Goal: Task Accomplishment & Management: Manage account settings

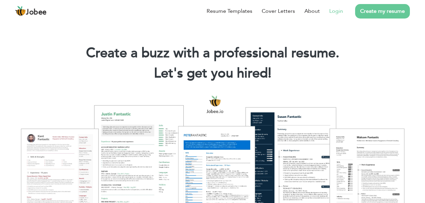
click at [336, 12] on link "Login" at bounding box center [336, 11] width 14 height 8
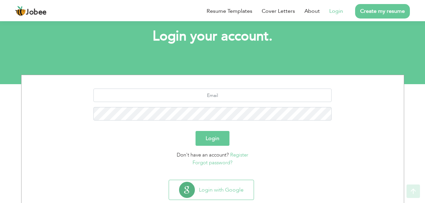
scroll to position [52, 0]
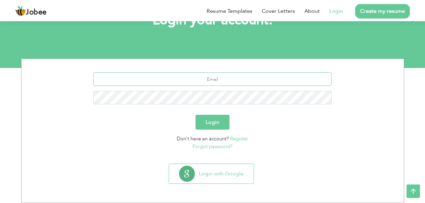
click at [222, 85] on input "text" at bounding box center [212, 78] width 238 height 13
type input "mr.nouman786@gmail.com"
click at [212, 104] on div "[EMAIL_ADDRESS][DOMAIN_NAME]" at bounding box center [213, 90] width 372 height 37
click at [195, 115] on button "Login" at bounding box center [212, 122] width 34 height 15
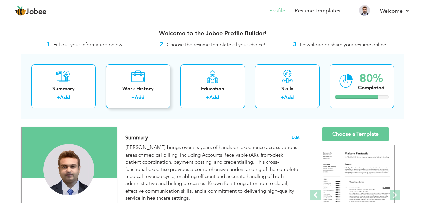
click at [148, 90] on div "Work History" at bounding box center [138, 88] width 54 height 7
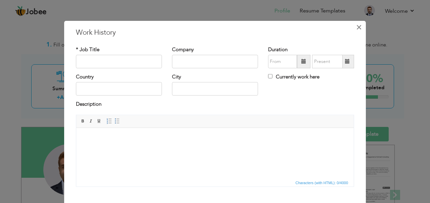
click at [357, 26] on span "×" at bounding box center [359, 27] width 6 height 12
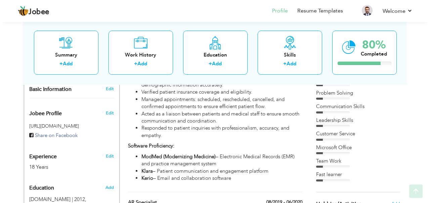
scroll to position [358, 0]
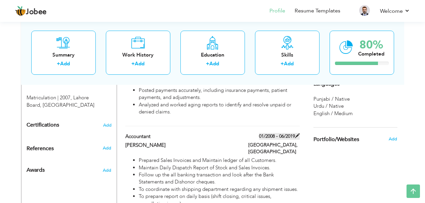
click at [299, 133] on span at bounding box center [297, 135] width 5 height 5
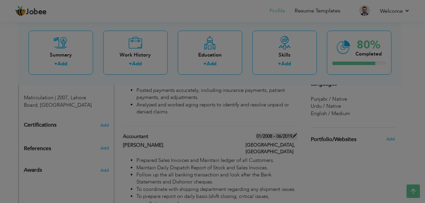
type input "Accountant"
type input "[PERSON_NAME]"
type input "01/2008"
type input "06/2019"
type input "[GEOGRAPHIC_DATA]"
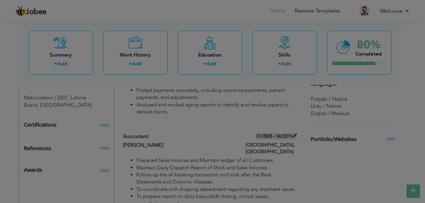
type input "[GEOGRAPHIC_DATA]"
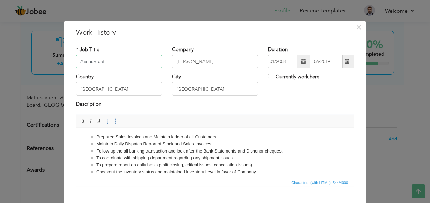
scroll to position [0, 0]
drag, startPoint x: 262, startPoint y: 170, endPoint x: 87, endPoint y: 125, distance: 180.1
click at [87, 127] on html "Prepared Sales Invoices and Maintain ledger of all Customers. Maintain Daily Di…" at bounding box center [214, 154] width 277 height 55
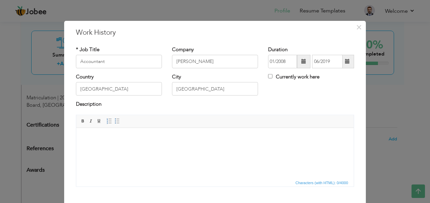
click at [165, 148] on html at bounding box center [214, 137] width 277 height 20
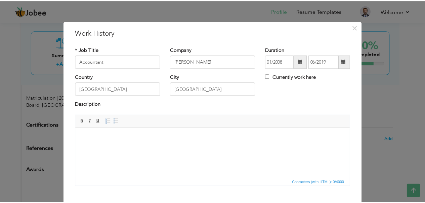
scroll to position [38, 0]
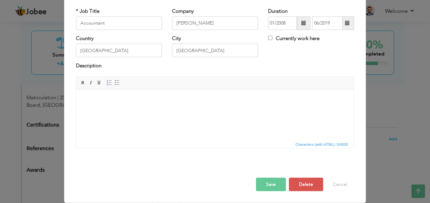
click at [274, 181] on button "Save" at bounding box center [271, 183] width 30 height 13
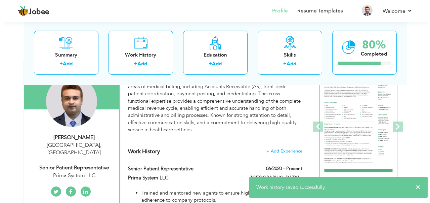
scroll to position [248, 0]
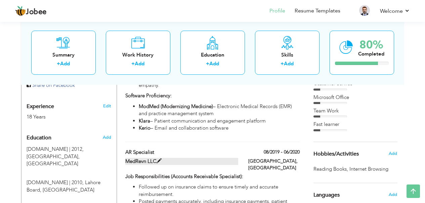
click at [159, 158] on span at bounding box center [158, 160] width 5 height 5
type input "AR Specialist"
type input "MedRevn LLC"
type input "08/2019"
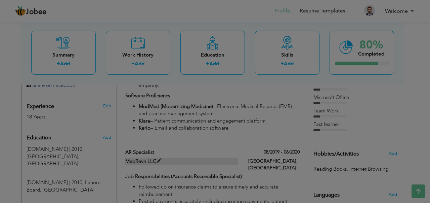
scroll to position [0, 0]
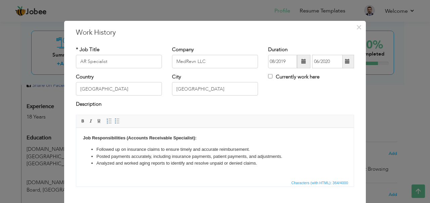
click at [346, 61] on span at bounding box center [347, 61] width 5 height 5
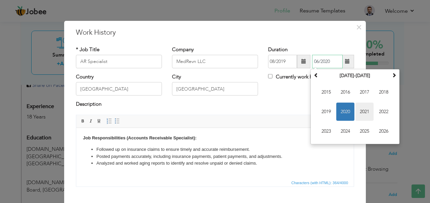
click at [362, 110] on span "2021" at bounding box center [364, 111] width 18 height 18
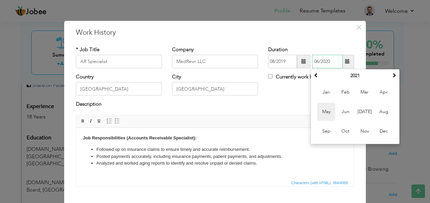
click at [325, 112] on span "May" at bounding box center [326, 111] width 18 height 18
type input "05/2021"
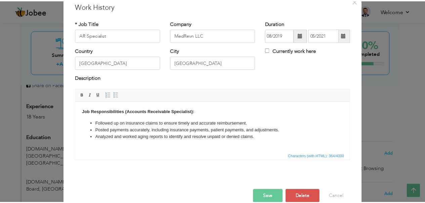
scroll to position [38, 0]
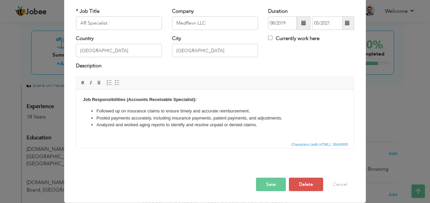
click at [269, 184] on button "Save" at bounding box center [271, 183] width 30 height 13
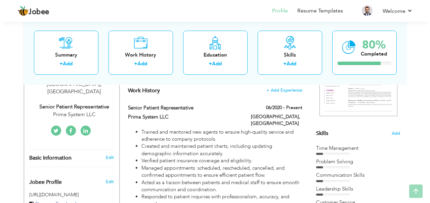
scroll to position [134, 0]
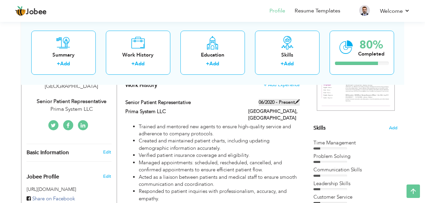
click at [296, 100] on span at bounding box center [297, 101] width 5 height 5
type input "Senior Patient Representative"
type input "Prima System LLC"
type input "06/2020"
checkbox input "true"
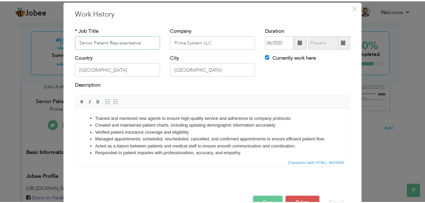
scroll to position [38, 0]
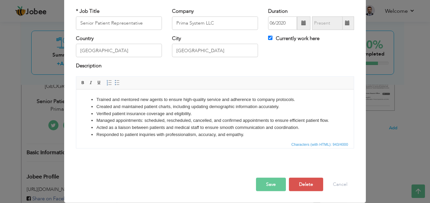
click at [262, 180] on button "Save" at bounding box center [271, 183] width 30 height 13
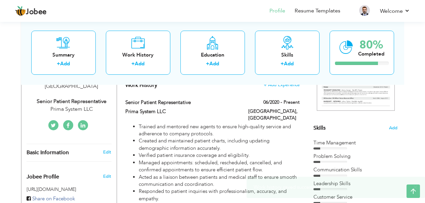
scroll to position [314, 0]
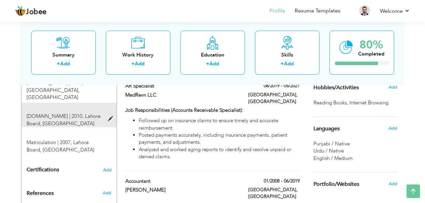
click at [110, 116] on span at bounding box center [112, 118] width 8 height 5
type input "[DOMAIN_NAME]"
type input "2010"
type input "Lahore Board"
radio input "true"
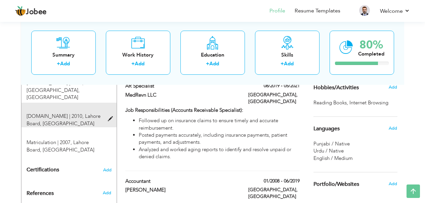
type input "[GEOGRAPHIC_DATA]"
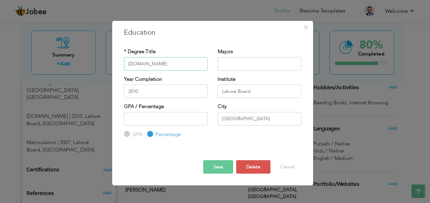
drag, startPoint x: 156, startPoint y: 63, endPoint x: 122, endPoint y: 58, distance: 34.3
click at [122, 58] on div "* Degree Title I.COM" at bounding box center [166, 61] width 94 height 27
click at [305, 24] on span "×" at bounding box center [306, 27] width 6 height 12
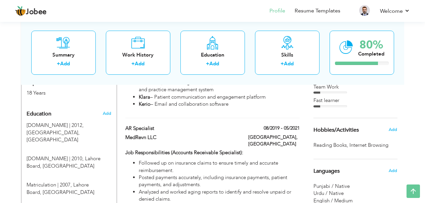
scroll to position [270, 0]
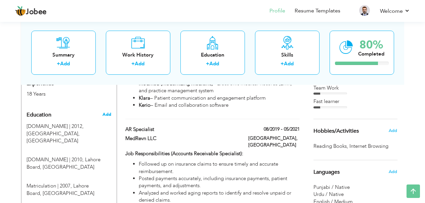
click at [108, 111] on span "Add" at bounding box center [106, 114] width 9 height 6
radio input "true"
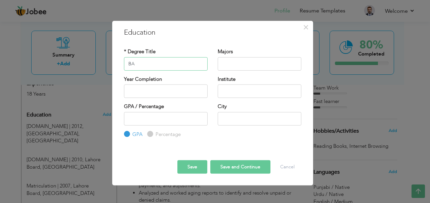
type input "BA"
click at [230, 60] on input "text" at bounding box center [260, 63] width 84 height 13
type input "Arts"
click at [158, 93] on input "2025" at bounding box center [166, 90] width 84 height 13
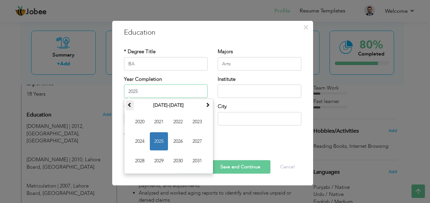
click at [130, 105] on span at bounding box center [129, 104] width 5 height 5
click at [138, 160] on span "2018" at bounding box center [140, 160] width 18 height 18
type input "2018"
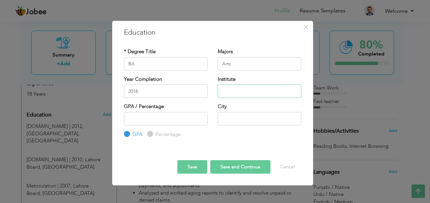
click at [230, 91] on input "text" at bounding box center [260, 90] width 84 height 13
type input "P"
type input "University of Punjab"
click at [127, 132] on input "GPA" at bounding box center [126, 134] width 4 height 4
click at [152, 136] on div "Percentage" at bounding box center [164, 133] width 34 height 7
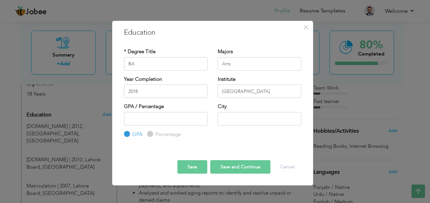
click at [151, 133] on input "Percentage" at bounding box center [149, 134] width 4 height 4
radio input "true"
click at [232, 118] on input "text" at bounding box center [260, 117] width 84 height 13
type input "Lahore"
click at [192, 167] on button "Save" at bounding box center [192, 166] width 30 height 13
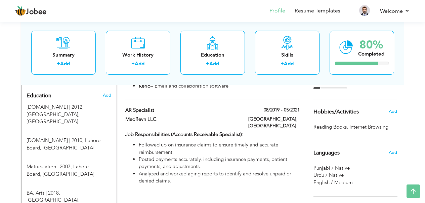
scroll to position [285, 0]
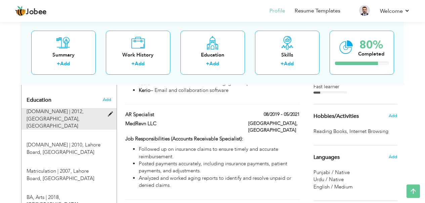
drag, startPoint x: 59, startPoint y: 184, endPoint x: 66, endPoint y: 102, distance: 81.6
click at [66, 102] on div "Education Add B.COM | 2012, Punjab University, Lahore ×" at bounding box center [69, 154] width 85 height 122
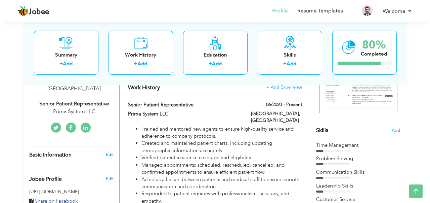
scroll to position [131, 0]
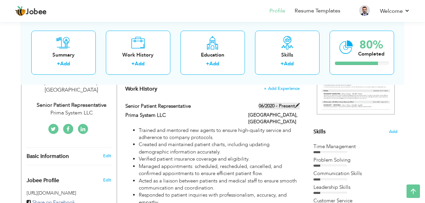
click at [298, 104] on span at bounding box center [297, 105] width 5 height 5
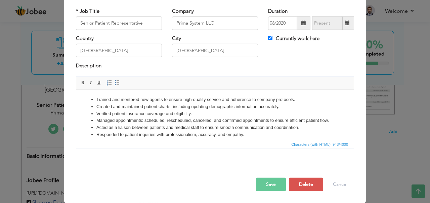
scroll to position [0, 0]
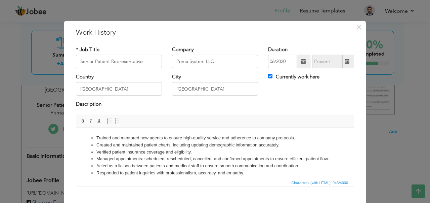
click at [304, 61] on span at bounding box center [303, 61] width 13 height 13
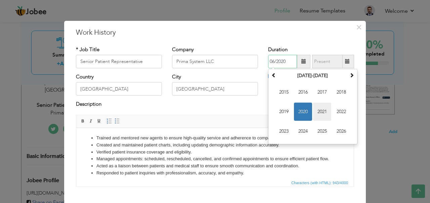
click at [319, 113] on span "2021" at bounding box center [322, 111] width 18 height 18
click at [302, 110] on span "Jun" at bounding box center [303, 111] width 18 height 18
type input "06/2021"
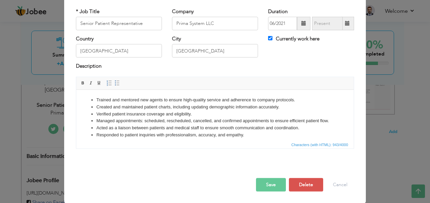
scroll to position [38, 0]
click at [265, 187] on button "Save" at bounding box center [271, 183] width 30 height 13
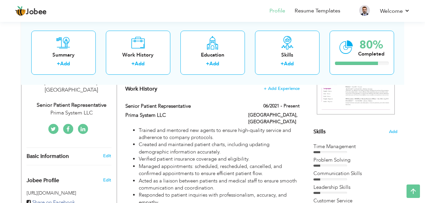
click at [330, 149] on div "Time Management" at bounding box center [355, 146] width 84 height 7
click at [317, 129] on span "Skills" at bounding box center [319, 131] width 12 height 7
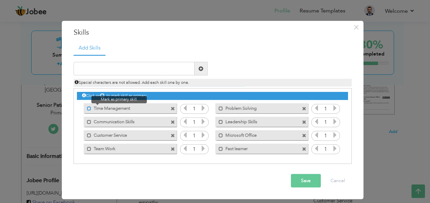
click at [89, 108] on span at bounding box center [89, 108] width 4 height 4
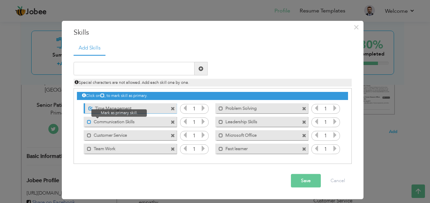
click at [89, 120] on span at bounding box center [89, 121] width 4 height 4
click at [205, 108] on icon at bounding box center [203, 108] width 6 height 6
click at [205, 107] on icon at bounding box center [203, 108] width 6 height 6
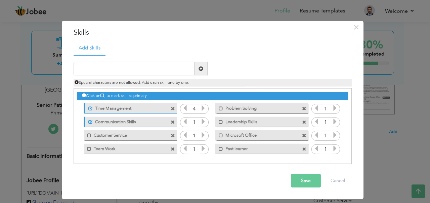
click at [205, 107] on icon at bounding box center [203, 108] width 6 height 6
click at [204, 107] on icon at bounding box center [203, 108] width 6 height 6
click at [203, 107] on icon at bounding box center [203, 108] width 6 height 6
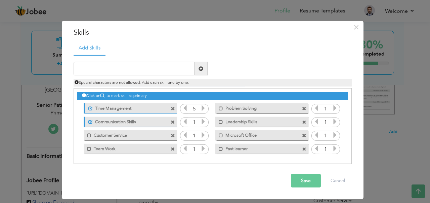
click at [186, 109] on icon at bounding box center [185, 108] width 6 height 6
click at [204, 120] on icon at bounding box center [203, 121] width 6 height 6
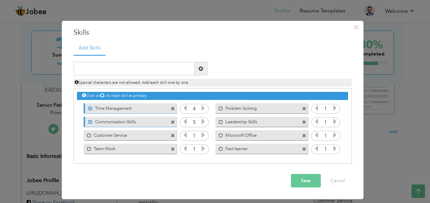
click at [204, 120] on icon at bounding box center [203, 121] width 6 height 6
click at [183, 123] on icon at bounding box center [185, 121] width 6 height 6
click at [93, 134] on label "Customer Service" at bounding box center [125, 134] width 68 height 8
click at [203, 133] on icon at bounding box center [203, 135] width 6 height 6
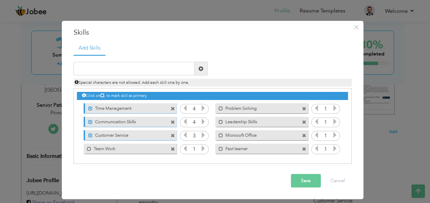
click at [203, 133] on icon at bounding box center [203, 135] width 6 height 6
click at [185, 135] on icon at bounding box center [185, 135] width 6 height 6
click at [205, 147] on icon at bounding box center [203, 148] width 6 height 6
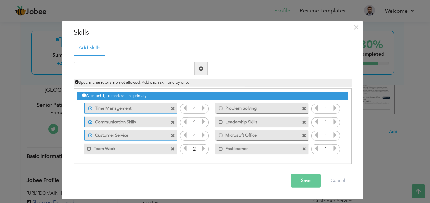
click at [204, 146] on icon at bounding box center [203, 148] width 6 height 6
click at [202, 107] on icon at bounding box center [203, 108] width 6 height 6
click at [221, 107] on span at bounding box center [221, 108] width 4 height 4
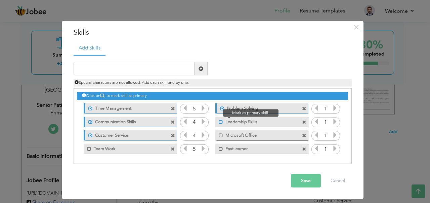
click at [221, 121] on span at bounding box center [221, 121] width 4 height 4
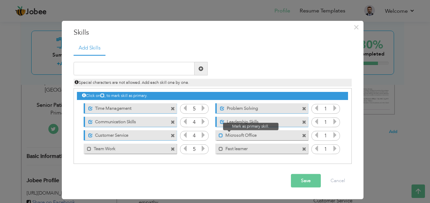
click at [219, 134] on span at bounding box center [221, 135] width 4 height 4
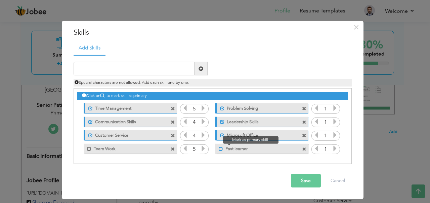
click at [221, 146] on span at bounding box center [221, 148] width 4 height 4
click at [335, 147] on icon at bounding box center [335, 148] width 6 height 6
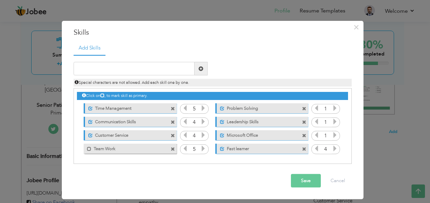
click at [335, 147] on icon at bounding box center [335, 148] width 6 height 6
click at [333, 108] on icon at bounding box center [335, 108] width 6 height 6
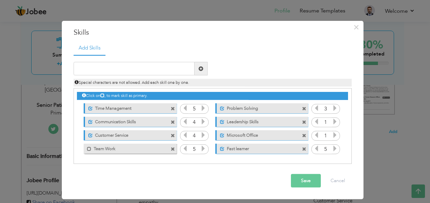
click at [333, 108] on icon at bounding box center [335, 108] width 6 height 6
click at [319, 108] on icon at bounding box center [316, 108] width 6 height 6
click at [330, 119] on input "1" at bounding box center [325, 121] width 12 height 9
click at [335, 124] on icon at bounding box center [335, 121] width 6 height 6
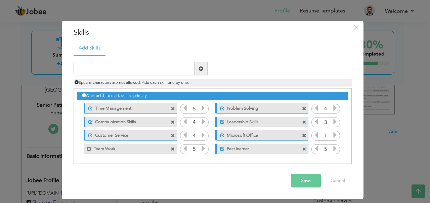
click at [335, 124] on icon at bounding box center [335, 121] width 6 height 6
click at [332, 134] on icon at bounding box center [335, 135] width 6 height 6
click at [108, 66] on input "text" at bounding box center [134, 68] width 121 height 13
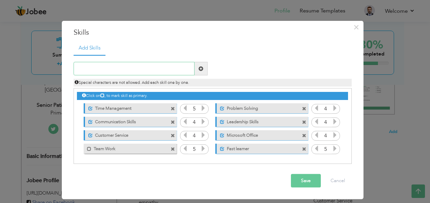
click at [94, 67] on input "text" at bounding box center [134, 68] width 121 height 13
paste input "Patient Scheduling & Appointment Coordination"
click at [240, 65] on div "Patient Scheduling & Appointment Coordination Duplicate entry Special character…" at bounding box center [213, 74] width 288 height 25
click at [178, 66] on input "Patient Scheduling & Appointment Coordination" at bounding box center [134, 68] width 121 height 13
drag, startPoint x: 187, startPoint y: 69, endPoint x: 119, endPoint y: 70, distance: 67.8
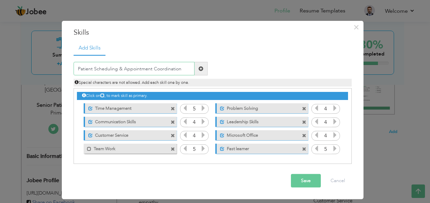
click at [119, 70] on input "Patient Scheduling & Appointment Coordination" at bounding box center [134, 68] width 121 height 13
type input "P"
click at [115, 66] on input "pa" at bounding box center [134, 68] width 121 height 13
type input "pa"
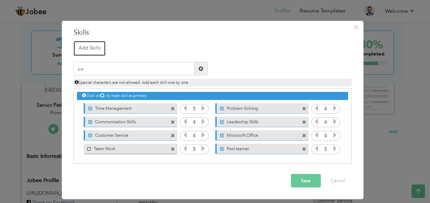
click at [86, 49] on link "Add Skills" at bounding box center [90, 48] width 32 height 15
click at [86, 46] on link "Add Skills" at bounding box center [90, 48] width 32 height 15
click at [107, 68] on input "pa" at bounding box center [134, 68] width 121 height 13
click at [201, 67] on span at bounding box center [200, 68] width 5 height 5
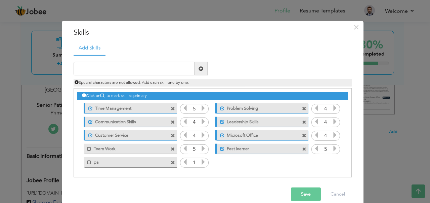
click at [199, 68] on span at bounding box center [200, 68] width 5 height 5
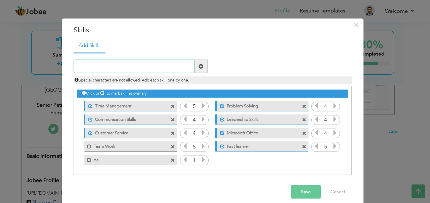
scroll to position [0, 0]
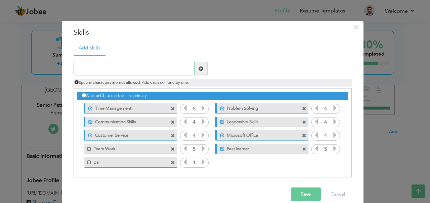
click at [87, 71] on input "text" at bounding box center [134, 68] width 121 height 13
click at [87, 48] on link "Add Skills" at bounding box center [90, 48] width 32 height 15
click at [86, 46] on link "Add Skills" at bounding box center [90, 48] width 32 height 15
click at [87, 68] on input "text" at bounding box center [134, 68] width 121 height 13
type input "p"
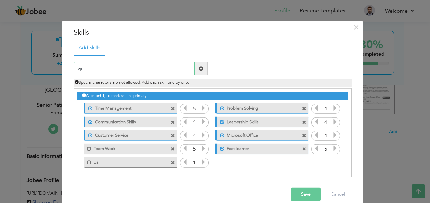
type input "q"
click at [171, 161] on span at bounding box center [173, 162] width 4 height 4
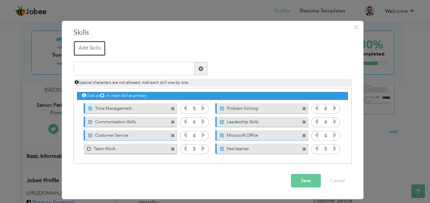
click at [91, 48] on link "Add Skills" at bounding box center [90, 48] width 32 height 15
click at [90, 69] on input "text" at bounding box center [134, 68] width 121 height 13
paste input "Patient Scheduling & Appointment Coordination"
type input "Patient Scheduling & Appointment Coordination"
click at [88, 47] on link "Add Skills" at bounding box center [90, 48] width 32 height 15
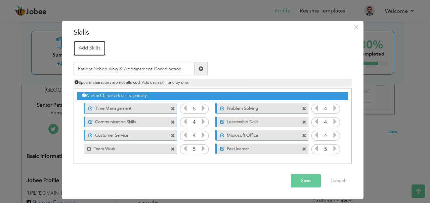
click at [82, 49] on link "Add Skills" at bounding box center [90, 48] width 32 height 15
click at [199, 68] on span at bounding box center [200, 68] width 5 height 5
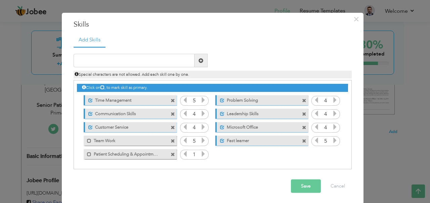
scroll to position [10, 0]
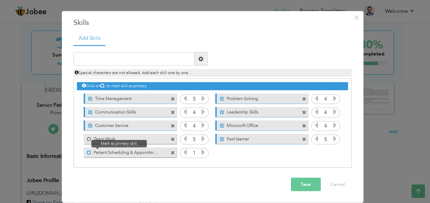
click at [87, 151] on span at bounding box center [89, 152] width 4 height 4
click at [200, 154] on icon at bounding box center [203, 152] width 6 height 6
click at [200, 153] on icon at bounding box center [203, 152] width 6 height 6
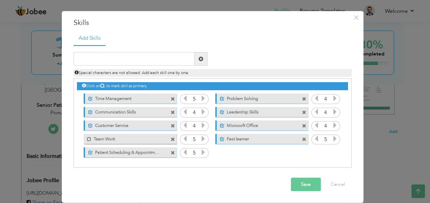
click at [200, 153] on icon at bounding box center [203, 152] width 6 height 6
click at [126, 152] on label "Patient Scheduling & Appointment Coordination" at bounding box center [126, 151] width 67 height 8
click at [171, 152] on span at bounding box center [173, 152] width 4 height 4
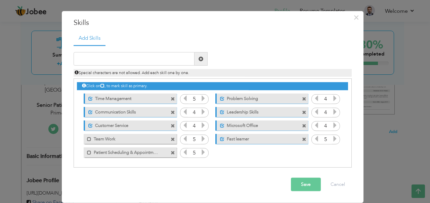
scroll to position [0, 0]
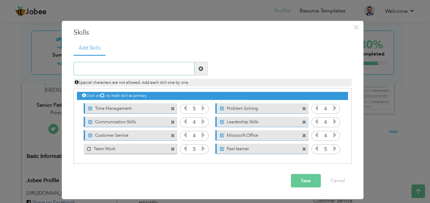
click at [122, 69] on input "text" at bounding box center [134, 68] width 121 height 13
paste input "Patient Scheduling & Appointment Coordination"
drag, startPoint x: 183, startPoint y: 69, endPoint x: 120, endPoint y: 67, distance: 62.8
click at [120, 67] on input "Patient Scheduling & Appointment Coordination" at bounding box center [134, 68] width 121 height 13
type input "Patient Scheduling"
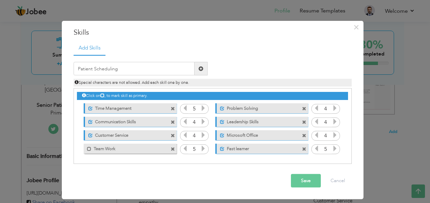
click at [200, 68] on span at bounding box center [200, 68] width 5 height 5
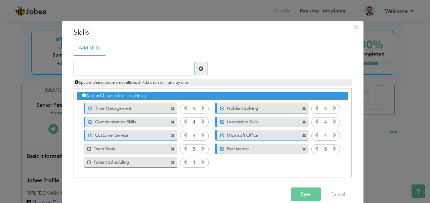
click at [101, 68] on input "text" at bounding box center [134, 68] width 121 height 13
paste input "Appointment Coordination"
type input "Appointment Coordination"
click at [198, 68] on span at bounding box center [200, 68] width 5 height 5
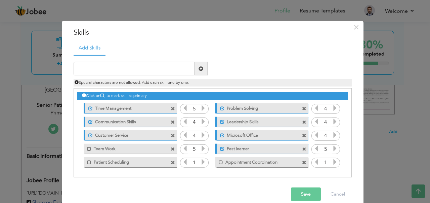
click at [226, 188] on div "Save Cancel" at bounding box center [213, 194] width 288 height 24
click at [201, 68] on span at bounding box center [200, 68] width 13 height 13
paste input "Insurance Eligibility & Benefits Verification"
type input "Insurance Eligibility & Benefits Verification"
click at [198, 68] on span at bounding box center [200, 68] width 5 height 5
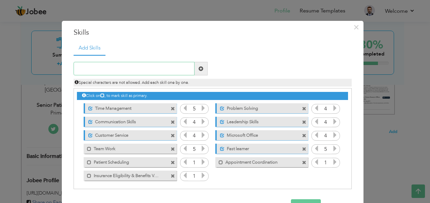
click at [119, 65] on input "text" at bounding box center [134, 68] width 121 height 13
paste input "Adaptability & Flexibility"
type input "Adaptability & Flexibility"
click at [198, 68] on span at bounding box center [200, 68] width 5 height 5
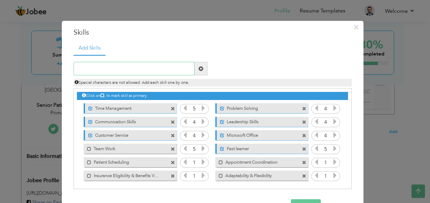
click at [102, 67] on input "text" at bounding box center [134, 68] width 121 height 13
paste input "Excellent Written & Verbal Communication"
type input "Excellent Written & Verbal Communication"
click at [199, 68] on span at bounding box center [200, 68] width 5 height 5
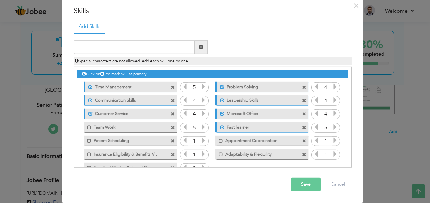
click at [171, 86] on span at bounding box center [173, 87] width 4 height 4
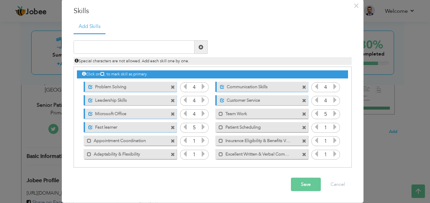
click at [171, 87] on span at bounding box center [173, 87] width 4 height 4
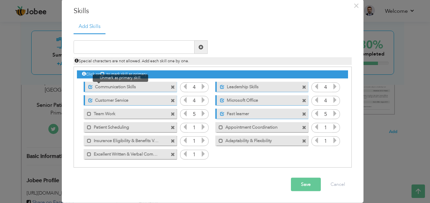
click at [88, 87] on span at bounding box center [90, 86] width 4 height 4
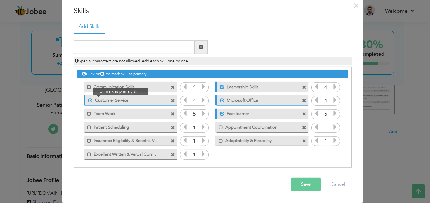
click at [88, 100] on span at bounding box center [90, 100] width 4 height 4
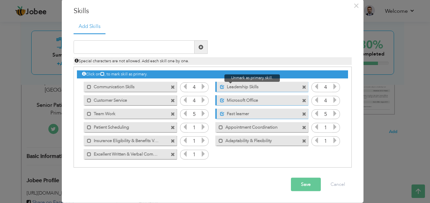
click at [220, 86] on span at bounding box center [222, 86] width 4 height 4
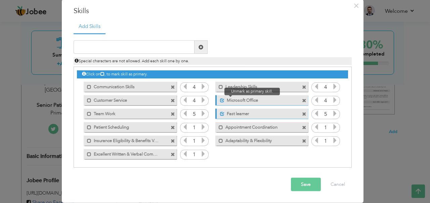
click at [217, 99] on span at bounding box center [221, 98] width 8 height 7
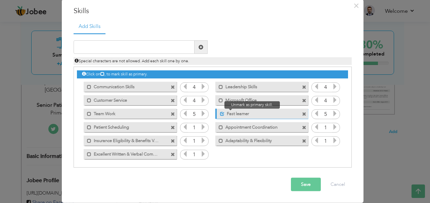
click at [220, 114] on span at bounding box center [222, 113] width 4 height 4
click at [240, 174] on div "Save Cancel" at bounding box center [213, 184] width 288 height 24
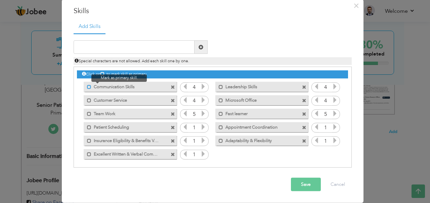
click at [87, 87] on span at bounding box center [89, 86] width 4 height 4
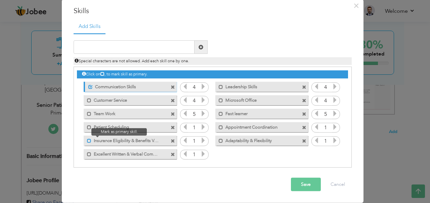
click at [87, 140] on span at bounding box center [89, 140] width 4 height 4
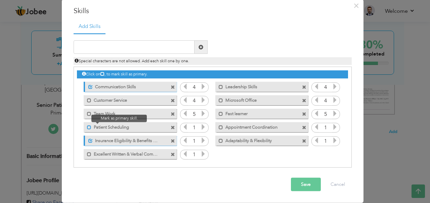
click at [87, 127] on span at bounding box center [89, 127] width 4 height 4
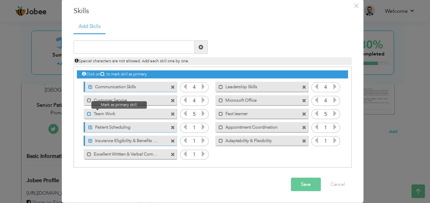
click at [88, 111] on span at bounding box center [89, 113] width 4 height 4
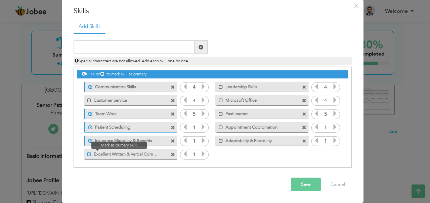
click at [87, 153] on span at bounding box center [89, 153] width 4 height 4
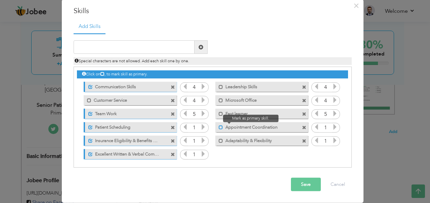
click at [219, 127] on span at bounding box center [221, 127] width 4 height 4
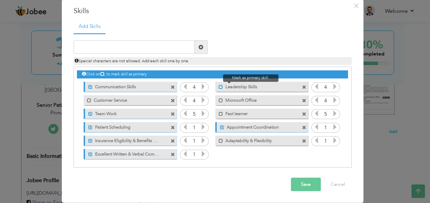
click at [219, 85] on span at bounding box center [221, 86] width 4 height 4
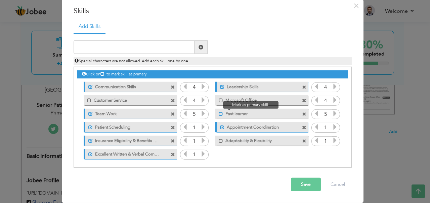
click at [219, 112] on span at bounding box center [221, 113] width 4 height 4
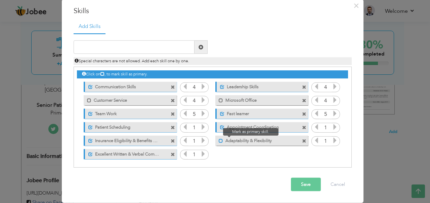
click at [219, 139] on span at bounding box center [221, 140] width 4 height 4
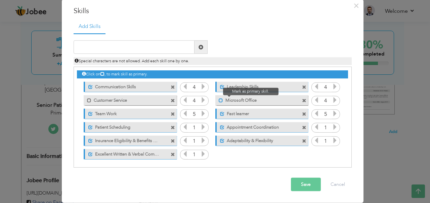
click at [219, 99] on span at bounding box center [221, 100] width 4 height 4
click at [200, 138] on icon at bounding box center [203, 140] width 6 height 6
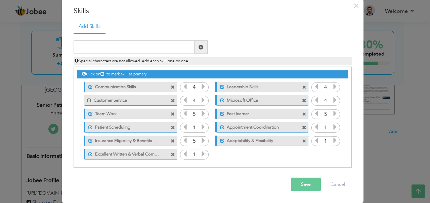
click at [202, 154] on icon at bounding box center [203, 153] width 6 height 6
click at [202, 153] on icon at bounding box center [203, 153] width 6 height 6
click at [332, 127] on icon at bounding box center [335, 127] width 6 height 6
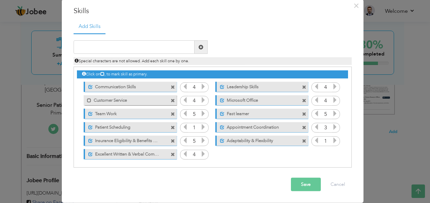
click at [332, 127] on icon at bounding box center [335, 127] width 6 height 6
click at [332, 142] on icon at bounding box center [335, 140] width 6 height 6
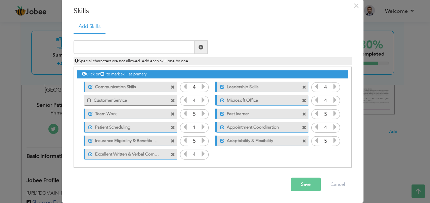
click at [303, 182] on button "Save" at bounding box center [306, 183] width 30 height 13
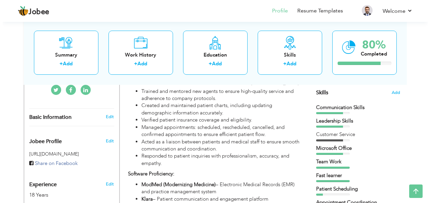
scroll to position [158, 0]
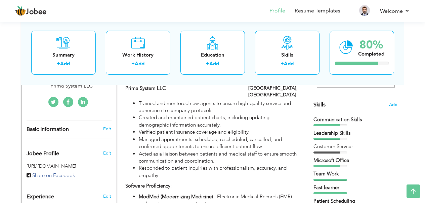
click at [318, 106] on span "Skills" at bounding box center [319, 104] width 12 height 7
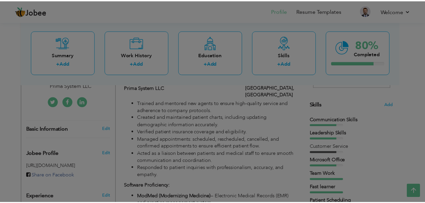
scroll to position [0, 0]
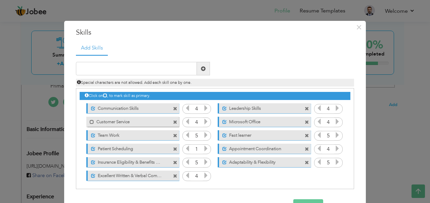
click at [203, 148] on icon at bounding box center [206, 148] width 6 height 6
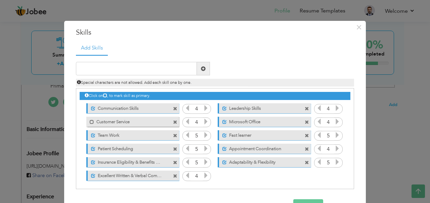
click at [173, 121] on span at bounding box center [175, 122] width 4 height 4
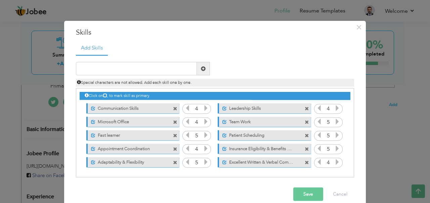
drag, startPoint x: 119, startPoint y: 163, endPoint x: 117, endPoint y: 121, distance: 41.7
click at [117, 121] on div "Click on , to mark skill as primary. Unmark as primary skill. Communication Ski…" at bounding box center [215, 128] width 271 height 80
click at [305, 122] on span at bounding box center [307, 122] width 4 height 4
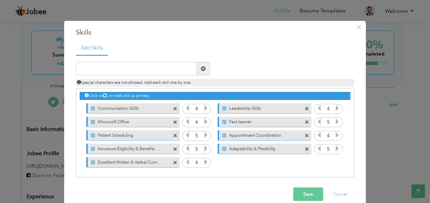
click at [339, 108] on div "4" at bounding box center [328, 108] width 29 height 10
click at [334, 106] on icon at bounding box center [337, 108] width 6 height 6
click at [173, 120] on span at bounding box center [175, 122] width 4 height 4
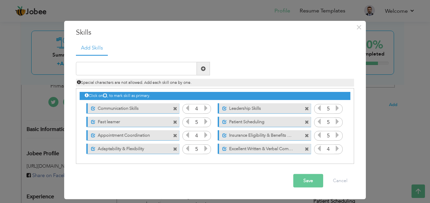
click at [305, 180] on button "Save" at bounding box center [308, 180] width 30 height 13
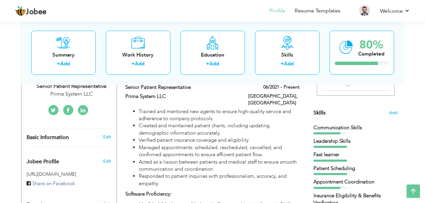
scroll to position [147, 0]
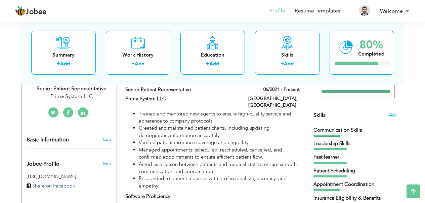
click at [386, 113] on div "Skills Add" at bounding box center [355, 49] width 84 height 139
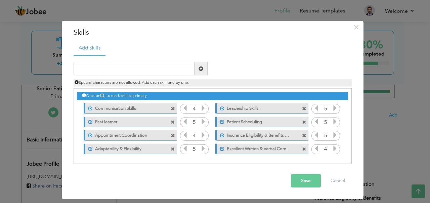
click at [172, 133] on span at bounding box center [173, 135] width 4 height 4
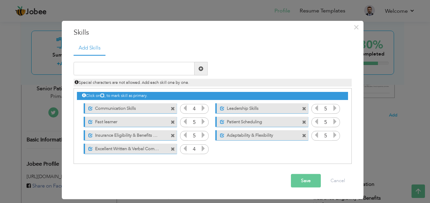
click at [304, 182] on button "Save" at bounding box center [306, 180] width 30 height 13
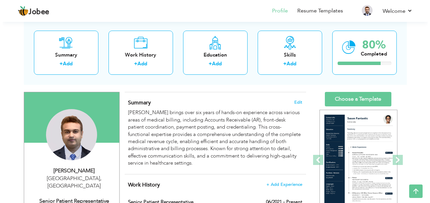
scroll to position [34, 0]
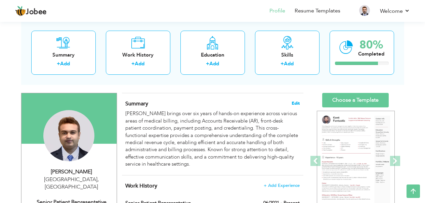
click at [296, 101] on span "Edit" at bounding box center [296, 103] width 8 height 5
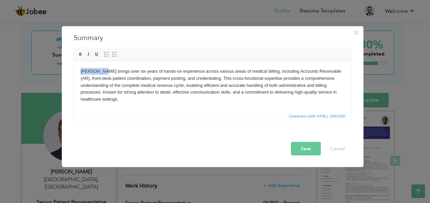
drag, startPoint x: 106, startPoint y: 70, endPoint x: 54, endPoint y: 71, distance: 51.7
click at [74, 71] on html "Muhammad Nouman Bashir brings over six years of hands-on experience across vari…" at bounding box center [212, 85] width 277 height 48
click at [87, 71] on body "Nouman Bin Bashir brings over six years of hands-on experience across various a…" at bounding box center [212, 85] width 264 height 35
click at [114, 70] on body "Nouman Bin Bashir brings over six years of hands-on experience across various a…" at bounding box center [212, 85] width 264 height 35
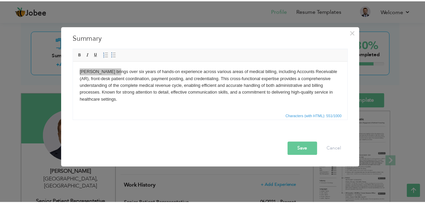
scroll to position [0, 0]
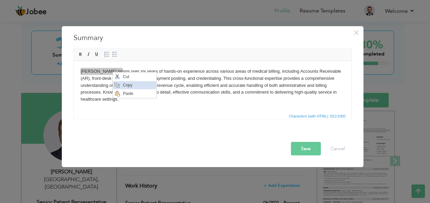
drag, startPoint x: 126, startPoint y: 85, endPoint x: 165, endPoint y: 96, distance: 40.2
click at [126, 85] on span "Copy" at bounding box center [138, 85] width 35 height 8
copy body "Nouman Bin Bashir"
click at [169, 107] on html "Nouman Bin Bashir brings over six years of hands-on experience across various a…" at bounding box center [212, 85] width 277 height 48
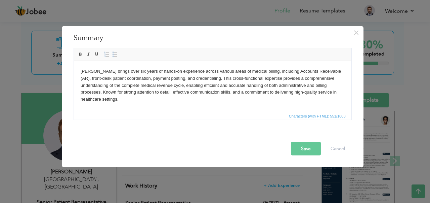
click at [312, 148] on button "Save" at bounding box center [306, 147] width 30 height 13
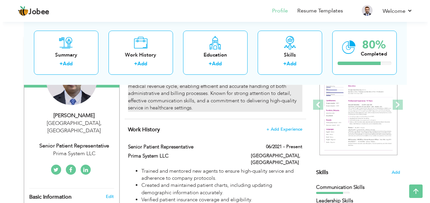
scroll to position [89, 0]
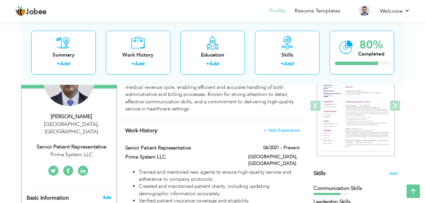
click at [107, 194] on link "Edit" at bounding box center [107, 197] width 8 height 6
type input "Muhammad Nouman"
type input "Bashir"
type input "03014416809"
select select "number:166"
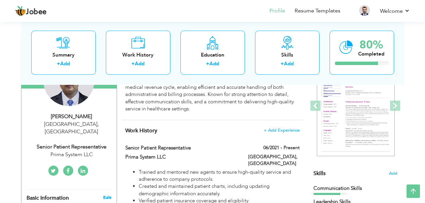
type input "Lahore"
select select "number:20"
type input "Prima System LLC"
type input "Senior Patient Representative"
type input "https://www.linkedin.com/in/muhammad-nouman-bashir-545856204?trk=contact-info"
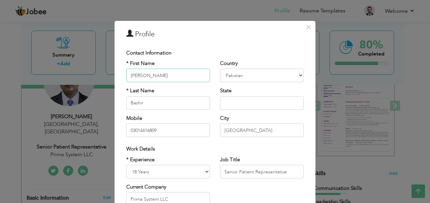
drag, startPoint x: 189, startPoint y: 75, endPoint x: 115, endPoint y: 73, distance: 74.3
click at [116, 73] on div "× Profile Contact Information * First Name Muhammad Nouman * Last Name Bashir" at bounding box center [215, 160] width 201 height 281
paste input "Nouman Bin Bashir"
type input "Nouman Bin Bashir"
drag, startPoint x: 125, startPoint y: 102, endPoint x: 100, endPoint y: 104, distance: 25.3
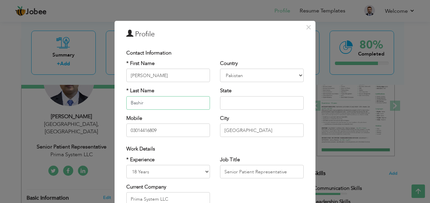
click at [100, 104] on div "× Profile Contact Information * First Name Nouman Bin Bashir * Last Name Bashir…" at bounding box center [215, 101] width 430 height 203
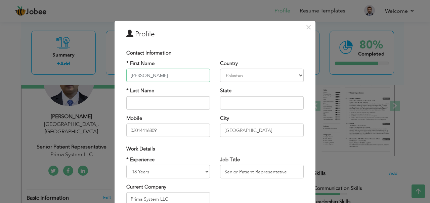
click at [162, 73] on input "Nouman Bin Bashir" at bounding box center [168, 75] width 84 height 13
type input "Nouman Bin"
click at [150, 100] on input "text" at bounding box center [168, 102] width 84 height 13
paste input "Bashir"
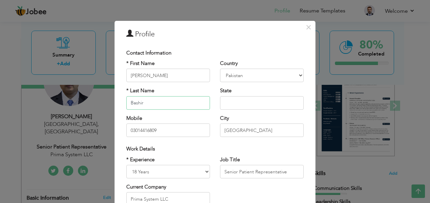
type input "Bashir"
click at [236, 101] on input "text" at bounding box center [262, 102] width 84 height 13
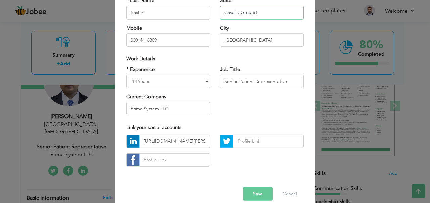
scroll to position [99, 0]
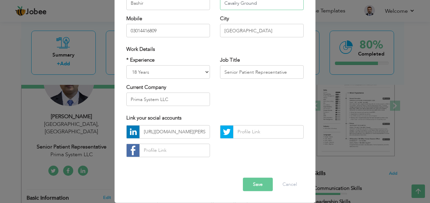
type input "Cavalry Ground"
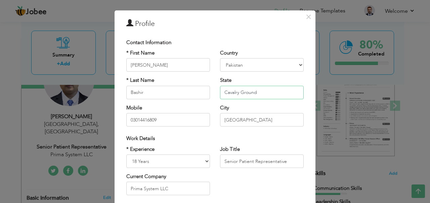
scroll to position [0, 0]
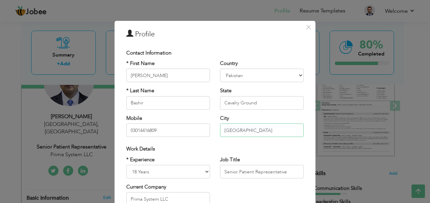
click at [253, 128] on input "Lahore" at bounding box center [262, 129] width 84 height 13
type input "Lahore"
click at [266, 102] on input "Cavalry Ground" at bounding box center [262, 102] width 84 height 13
type input "Cavalry Ground"
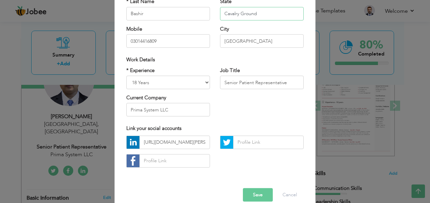
scroll to position [99, 0]
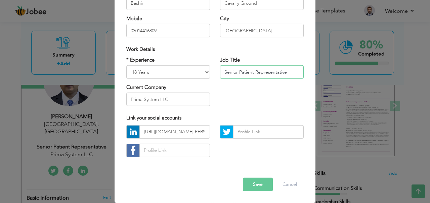
click at [254, 71] on input "Senior Patient Representative" at bounding box center [262, 71] width 84 height 13
click at [266, 94] on div "* Experience Entry Level Less than 1 Year 1 Year 2 Years 3 Years 4 Years 5 Year…" at bounding box center [214, 83] width 187 height 55
drag, startPoint x: 294, startPoint y: 71, endPoint x: 212, endPoint y: 63, distance: 83.0
click at [212, 63] on div "* Experience Entry Level Less than 1 Year 1 Year 2 Years 3 Years 4 Years 5 Year…" at bounding box center [214, 83] width 187 height 55
drag, startPoint x: 230, startPoint y: 71, endPoint x: 218, endPoint y: 68, distance: 12.5
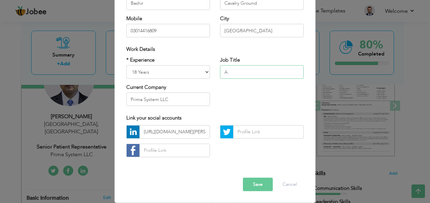
click at [220, 68] on input "A" at bounding box center [262, 71] width 84 height 13
type input "Senior Patient Representative"
click at [233, 88] on div "* Experience Entry Level Less than 1 Year 1 Year 2 Years 3 Years 4 Years 5 Year…" at bounding box center [214, 83] width 187 height 55
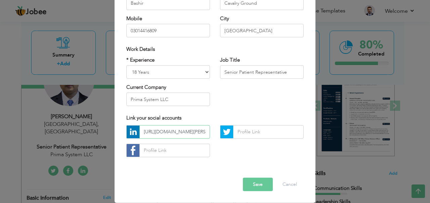
click at [172, 132] on input "https://www.linkedin.com/in/muhammad-nouman-bashir-545856204?trk=contact-info" at bounding box center [174, 131] width 71 height 13
paste input "https://www.linkedin.com/in/muhammad-nouman-bashir-545856204?lipi=urn%3Ali%3Apa…"
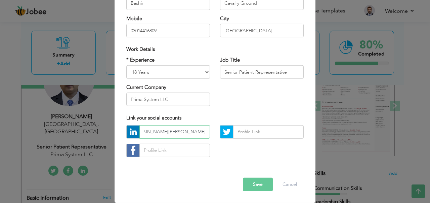
click at [169, 135] on input "https://www.linkedin.com/in/muhammad-nouman-bashir-545856204?lipi=urn%3Ali%3Apa…" at bounding box center [174, 131] width 71 height 13
type input "linkedin.com/in/muhammad-nouman-bashir-545856204?lipi=urn%3Ali%3Apage%3Ad_flags…"
click at [287, 184] on button "Cancel" at bounding box center [290, 183] width 28 height 13
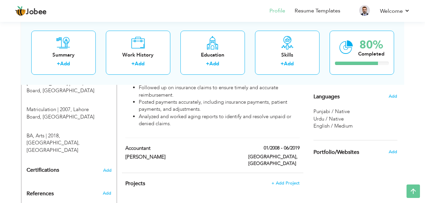
scroll to position [331, 0]
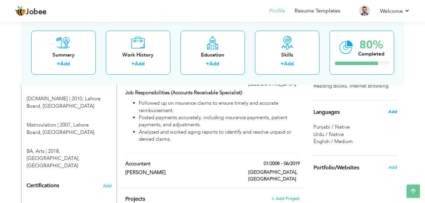
click at [393, 110] on span "Add" at bounding box center [392, 111] width 9 height 6
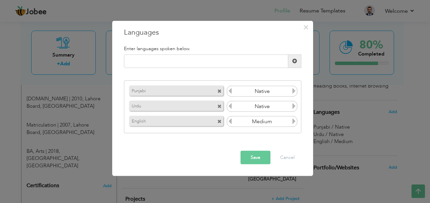
click at [220, 89] on span at bounding box center [219, 91] width 4 height 4
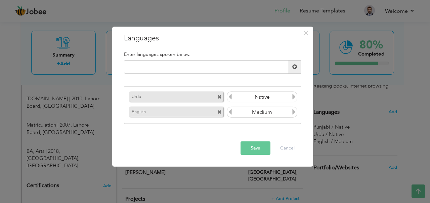
click at [217, 95] on div "Urdu" at bounding box center [176, 96] width 94 height 10
click at [219, 95] on span at bounding box center [219, 97] width 4 height 4
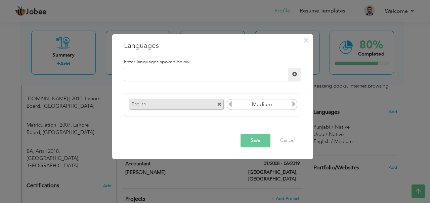
click at [293, 72] on span at bounding box center [294, 74] width 5 height 5
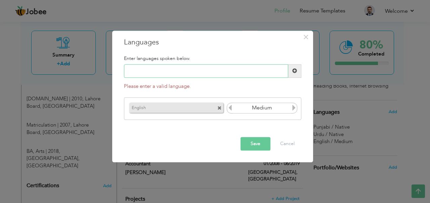
click at [158, 65] on input "text" at bounding box center [206, 70] width 164 height 13
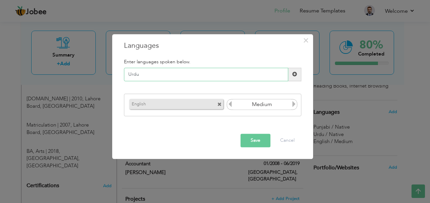
type input "Urdu"
click at [294, 74] on span at bounding box center [294, 74] width 5 height 5
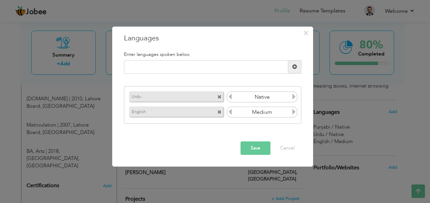
click at [251, 149] on button "Save" at bounding box center [255, 147] width 30 height 13
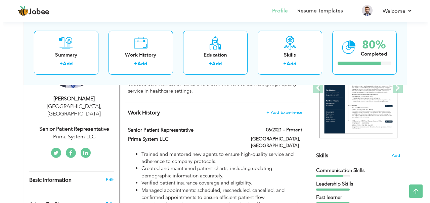
scroll to position [112, 0]
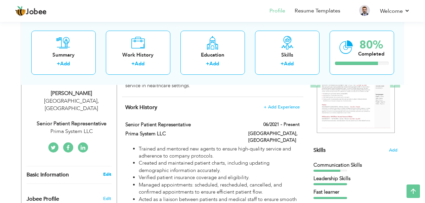
click at [106, 171] on link "Edit" at bounding box center [107, 174] width 8 height 6
type input "Muhammad Nouman"
type input "https://www.linkedin.com/in/muhammad-nouman-bashir-545856204?trk=contact-info"
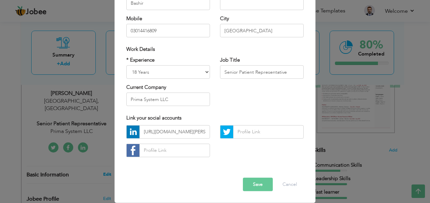
scroll to position [0, 0]
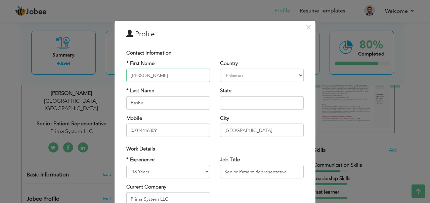
drag, startPoint x: 193, startPoint y: 77, endPoint x: 118, endPoint y: 73, distance: 75.3
click at [121, 72] on div "* First Name Muhammad Nouman * Last Name Bashir Mobile 03014416809" at bounding box center [168, 101] width 94 height 82
type input "Nouman Bin"
drag, startPoint x: 163, startPoint y: 130, endPoint x: 107, endPoint y: 127, distance: 55.9
click at [107, 127] on div "× Profile Contact Information * First Name Nouman Bin * Last Name U.K" at bounding box center [215, 101] width 430 height 203
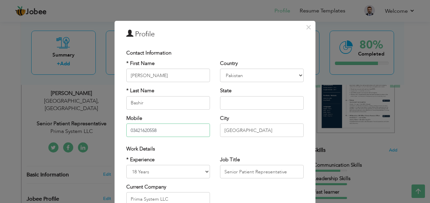
drag, startPoint x: 164, startPoint y: 131, endPoint x: 91, endPoint y: 123, distance: 73.6
click at [91, 123] on div "× Profile Contact Information * First Name Nouman Bin * Last Name U.K" at bounding box center [215, 101] width 430 height 203
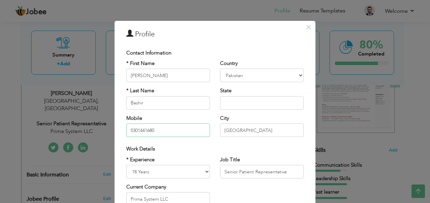
type input "03014416809"
click at [235, 102] on input "text" at bounding box center [262, 102] width 84 height 13
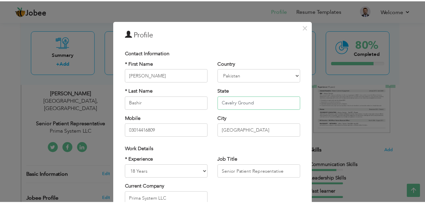
scroll to position [99, 0]
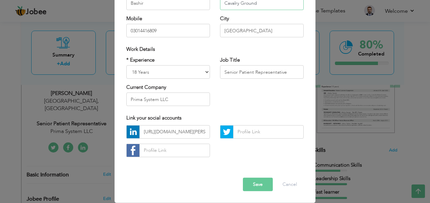
type input "Cavalry Ground"
click at [260, 185] on button "Save" at bounding box center [258, 183] width 30 height 13
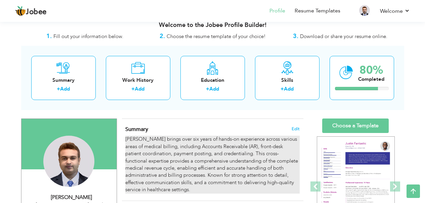
scroll to position [0, 0]
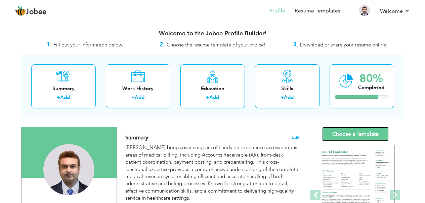
click at [364, 133] on link "Choose a Template" at bounding box center [355, 134] width 66 height 14
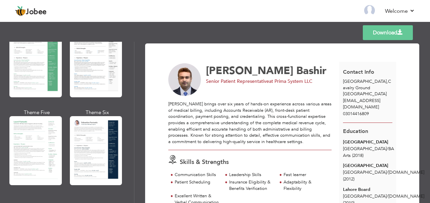
scroll to position [151, 0]
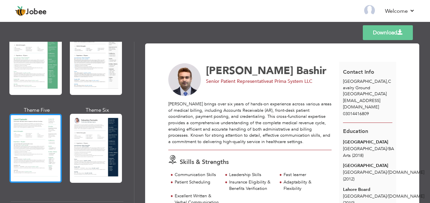
click at [36, 138] on div at bounding box center [35, 148] width 52 height 69
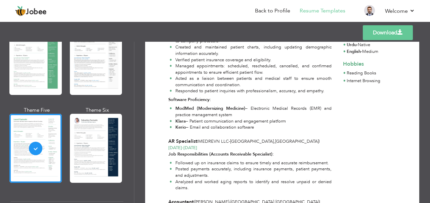
scroll to position [208, 0]
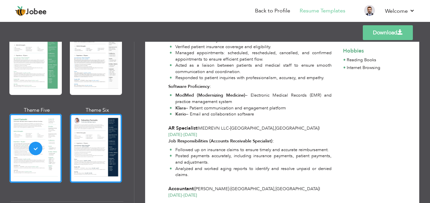
click at [95, 132] on div at bounding box center [96, 148] width 52 height 69
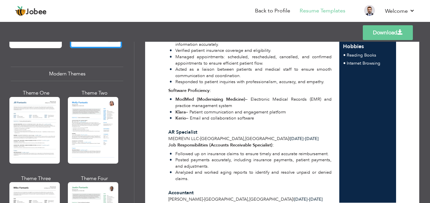
scroll to position [317, 0]
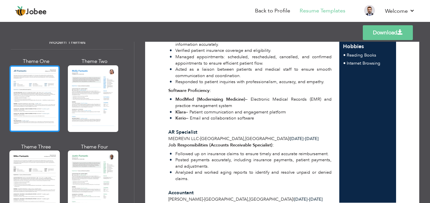
click at [48, 93] on div at bounding box center [34, 98] width 50 height 66
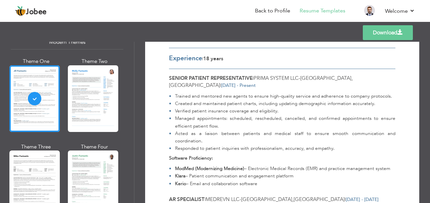
scroll to position [167, 0]
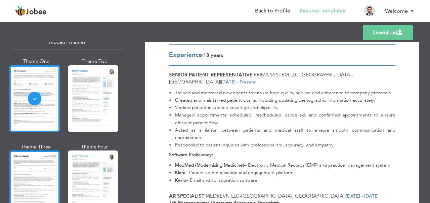
click at [39, 184] on div at bounding box center [34, 183] width 50 height 66
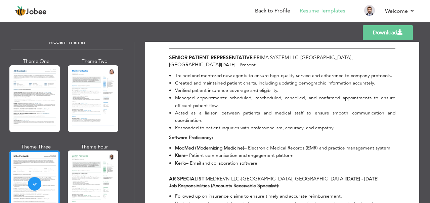
scroll to position [186, 0]
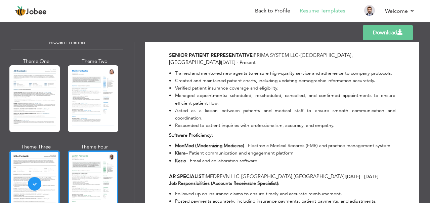
click at [82, 173] on div at bounding box center [93, 183] width 50 height 66
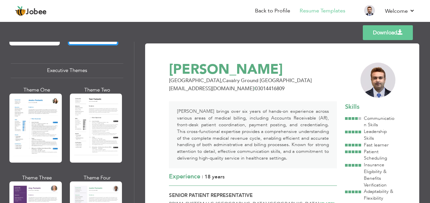
scroll to position [491, 0]
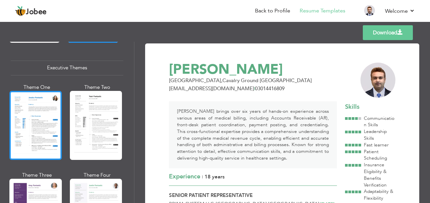
click at [45, 118] on div at bounding box center [35, 125] width 52 height 69
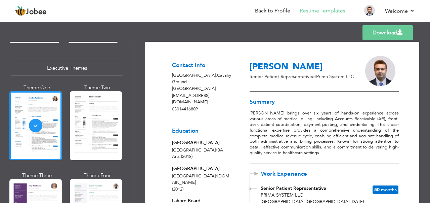
scroll to position [0, 0]
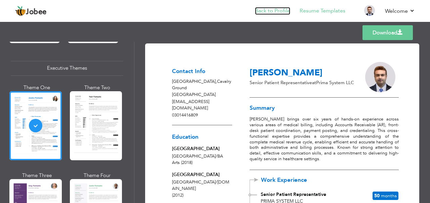
click at [275, 11] on link "Back to Profile" at bounding box center [272, 11] width 35 height 8
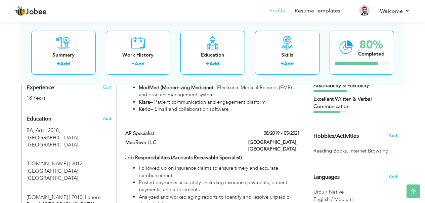
scroll to position [270, 0]
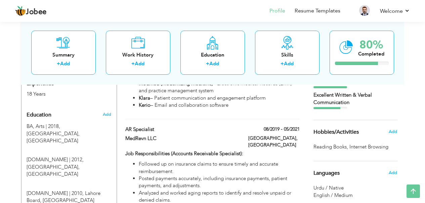
click at [334, 133] on span "Hobbies/Activities" at bounding box center [335, 132] width 45 height 6
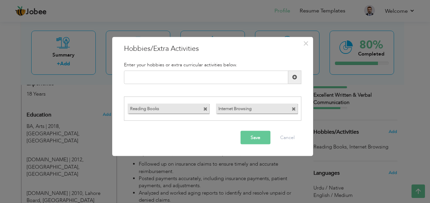
click at [294, 107] on span at bounding box center [294, 109] width 4 height 4
click at [208, 107] on span at bounding box center [206, 106] width 6 height 7
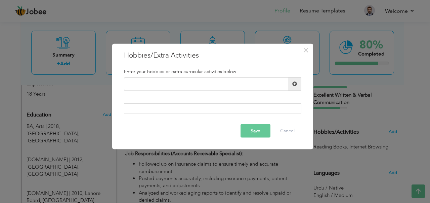
click at [253, 129] on button "Save" at bounding box center [255, 130] width 30 height 13
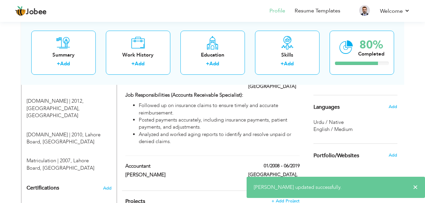
scroll to position [342, 0]
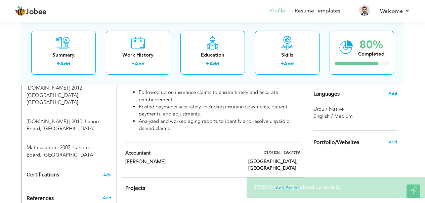
click at [392, 93] on span "Add" at bounding box center [392, 93] width 9 height 6
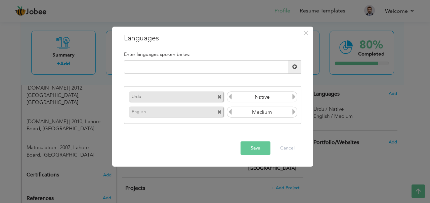
click at [220, 91] on div "Urdu" at bounding box center [177, 96] width 99 height 13
click at [220, 95] on span at bounding box center [219, 97] width 4 height 4
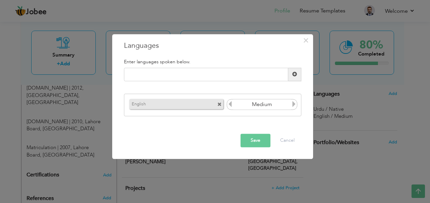
click at [218, 104] on span at bounding box center [219, 104] width 4 height 4
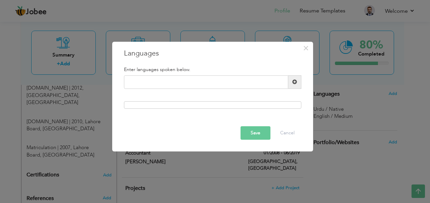
click at [253, 135] on button "Save" at bounding box center [255, 132] width 30 height 13
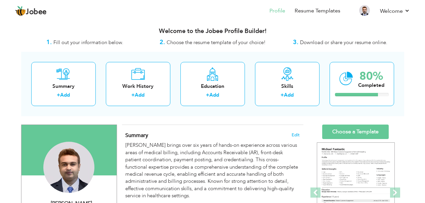
scroll to position [0, 0]
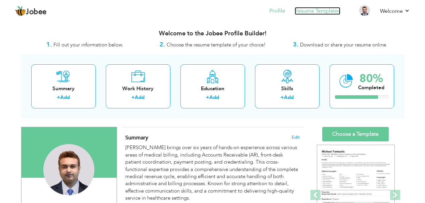
click at [304, 11] on link "Resume Templates" at bounding box center [318, 11] width 46 height 8
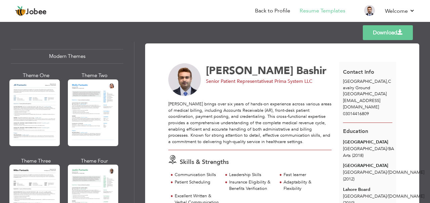
scroll to position [288, 0]
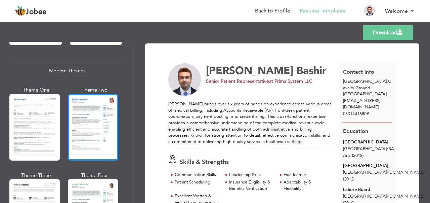
click at [99, 119] on div at bounding box center [93, 127] width 50 height 66
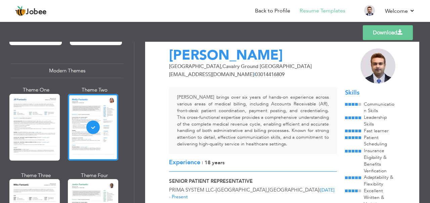
scroll to position [0, 0]
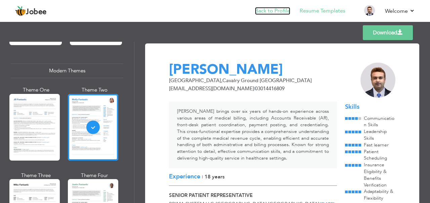
click at [277, 10] on link "Back to Profile" at bounding box center [272, 11] width 35 height 8
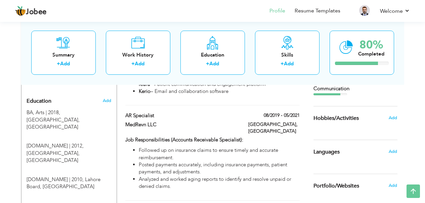
scroll to position [282, 0]
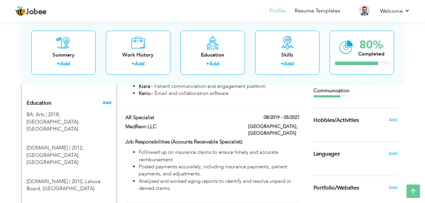
click at [106, 99] on span "Add" at bounding box center [106, 102] width 9 height 6
radio input "true"
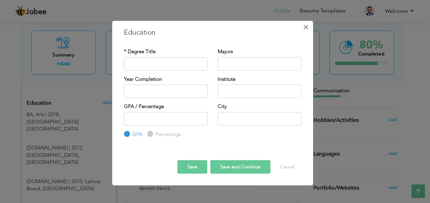
click at [306, 28] on span "×" at bounding box center [306, 27] width 6 height 12
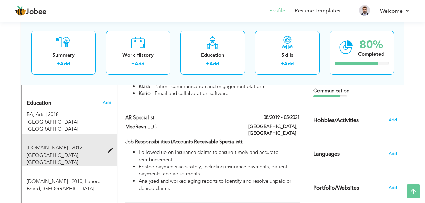
drag, startPoint x: 60, startPoint y: 133, endPoint x: 83, endPoint y: 134, distance: 23.2
click at [80, 151] on span "Punjab University, Lahore" at bounding box center [53, 158] width 53 height 14
type input "[DOMAIN_NAME]"
type input "2012"
type input "Punjab University"
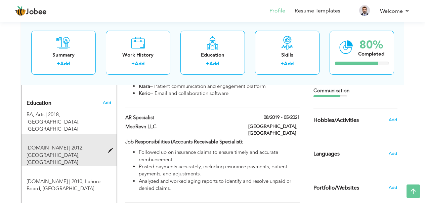
radio input "false"
radio input "true"
type input "[GEOGRAPHIC_DATA]"
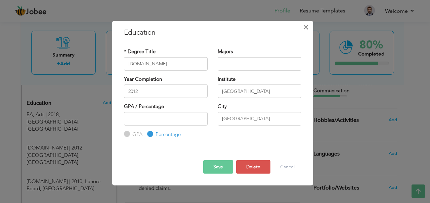
click at [308, 26] on span "×" at bounding box center [306, 27] width 6 height 12
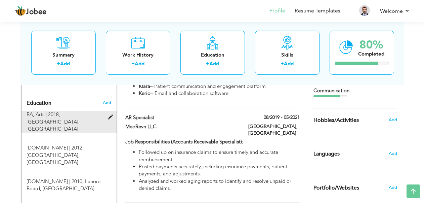
click at [110, 115] on span at bounding box center [112, 117] width 8 height 5
type input "BA"
type input "Arts"
type input "2018"
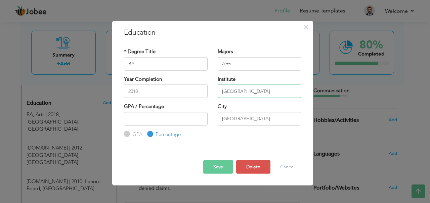
drag, startPoint x: 272, startPoint y: 91, endPoint x: 199, endPoint y: 88, distance: 73.3
click at [199, 88] on div "Year Completion 2018 Institute University of Punjab" at bounding box center [212, 88] width 187 height 27
type input "Punjab University"
click at [217, 165] on button "Save" at bounding box center [218, 166] width 30 height 13
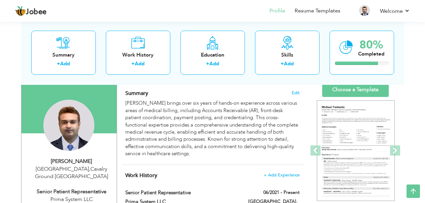
scroll to position [38, 0]
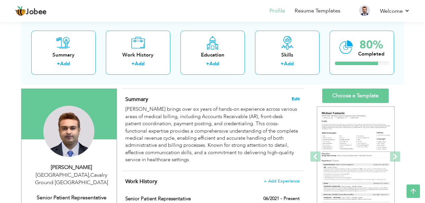
click at [294, 99] on span "Edit" at bounding box center [296, 98] width 8 height 5
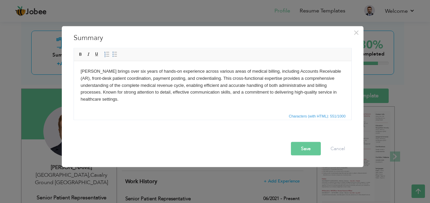
click at [259, 70] on body "[PERSON_NAME] brings over six years of hands-on experience across various areas…" at bounding box center [212, 85] width 264 height 35
click at [272, 70] on body "[PERSON_NAME] brings over six years of hands-on experience across various areas…" at bounding box center [212, 85] width 264 height 35
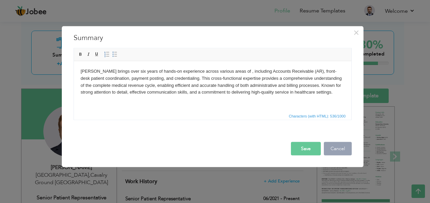
click at [337, 145] on button "Cancel" at bounding box center [338, 147] width 28 height 13
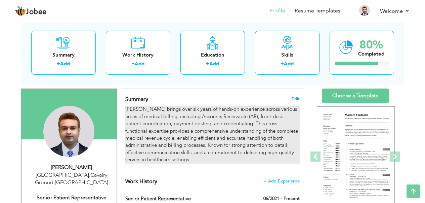
scroll to position [0, 0]
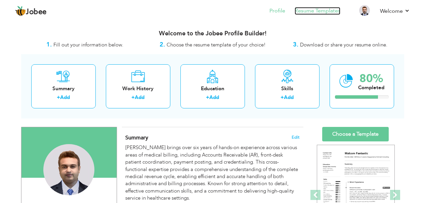
click at [312, 11] on link "Resume Templates" at bounding box center [318, 11] width 46 height 8
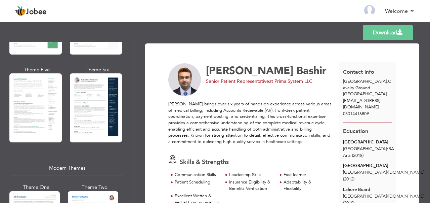
scroll to position [197, 0]
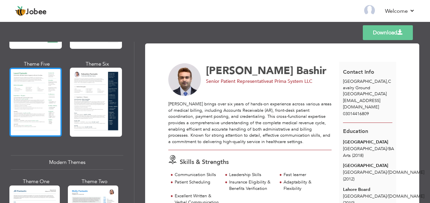
click at [39, 101] on div at bounding box center [35, 102] width 52 height 69
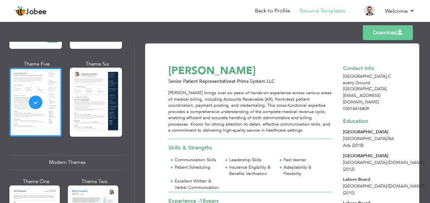
scroll to position [376, 0]
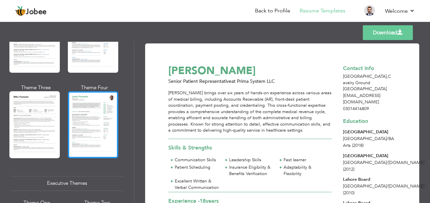
click at [101, 116] on div at bounding box center [93, 124] width 50 height 66
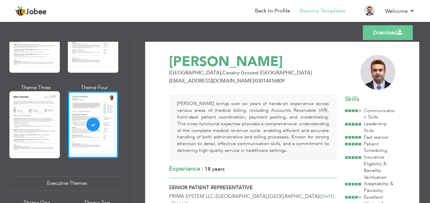
scroll to position [0, 0]
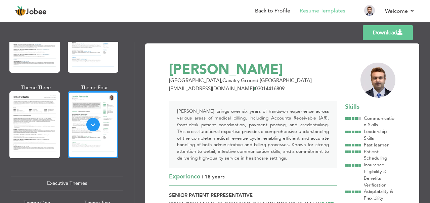
click at [377, 33] on link "Download" at bounding box center [388, 32] width 50 height 15
click at [277, 7] on link "Back to Profile" at bounding box center [272, 11] width 35 height 8
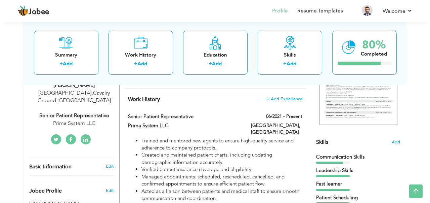
scroll to position [99, 0]
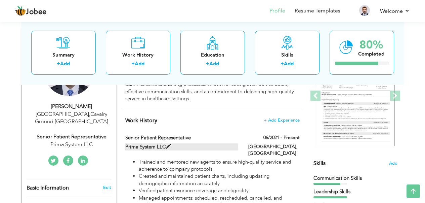
click at [168, 145] on span at bounding box center [168, 146] width 5 height 5
type input "Senior Patient Representative"
type input "Prima System LLC"
type input "06/2021"
type input "[GEOGRAPHIC_DATA]"
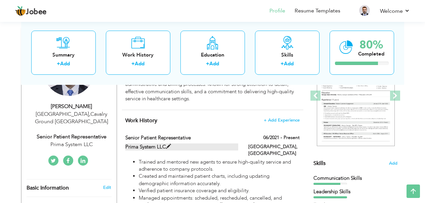
type input "[GEOGRAPHIC_DATA]"
checkbox input "true"
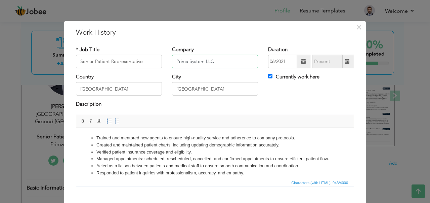
drag, startPoint x: 228, startPoint y: 61, endPoint x: 160, endPoint y: 88, distance: 72.8
click at [161, 61] on div "* Job Title Senior Patient Representative Company Prima System LLC Duration 06/…" at bounding box center [215, 59] width 288 height 27
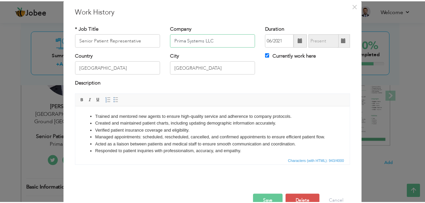
scroll to position [38, 0]
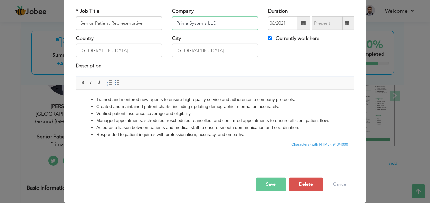
type input "Prima Systems LLC"
click at [274, 185] on button "Save" at bounding box center [271, 183] width 30 height 13
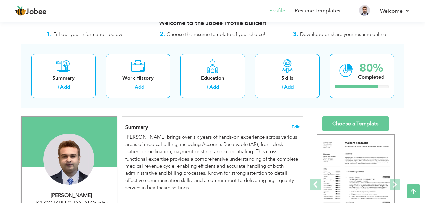
scroll to position [0, 0]
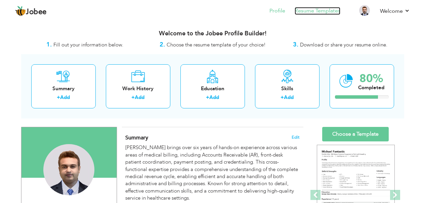
click at [315, 10] on link "Resume Templates" at bounding box center [318, 11] width 46 height 8
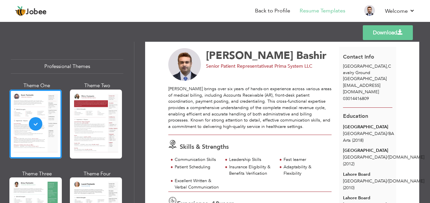
scroll to position [27, 0]
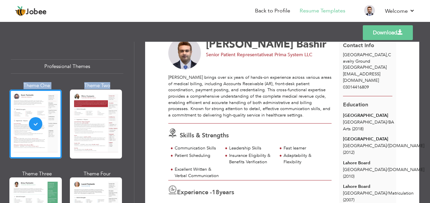
drag, startPoint x: 134, startPoint y: 52, endPoint x: 129, endPoint y: 74, distance: 22.8
click at [129, 79] on div "Professional Themes Theme One Theme Two Theme Three Theme Four Theme Five" at bounding box center [67, 122] width 134 height 161
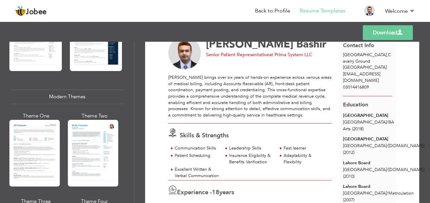
scroll to position [269, 0]
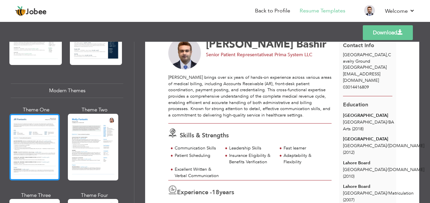
click at [24, 144] on div at bounding box center [34, 147] width 50 height 66
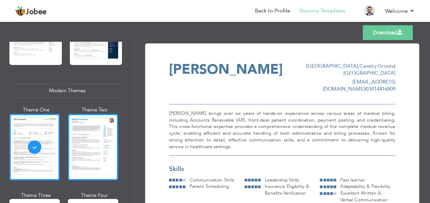
scroll to position [448, 0]
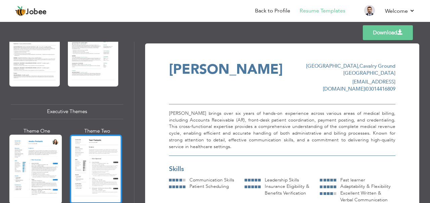
click at [89, 164] on div at bounding box center [96, 168] width 52 height 69
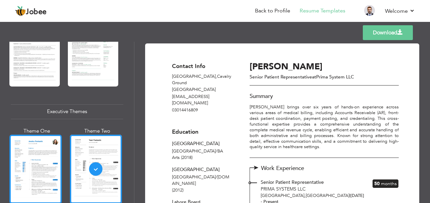
click at [47, 172] on div at bounding box center [35, 168] width 52 height 69
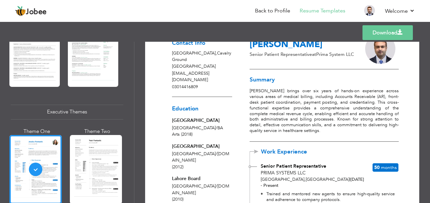
scroll to position [0, 0]
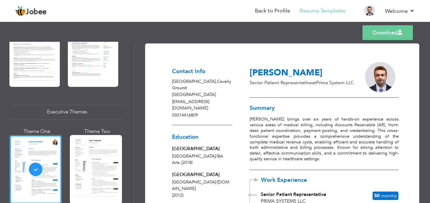
click at [392, 31] on link "Download" at bounding box center [387, 32] width 50 height 15
click at [221, 36] on div "Templates Download" at bounding box center [215, 32] width 430 height 21
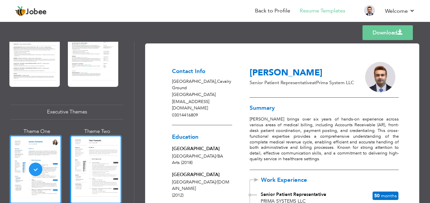
click at [93, 158] on div at bounding box center [96, 169] width 52 height 69
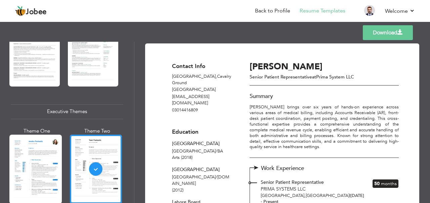
scroll to position [627, 0]
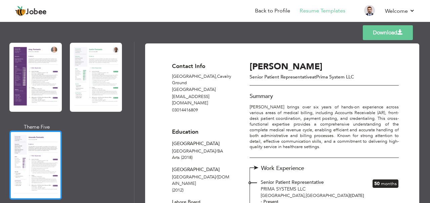
click at [33, 145] on div at bounding box center [35, 164] width 52 height 69
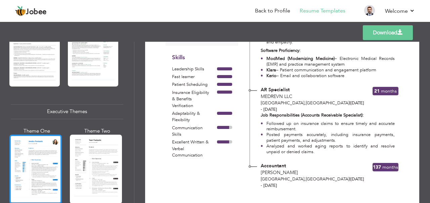
scroll to position [269, 0]
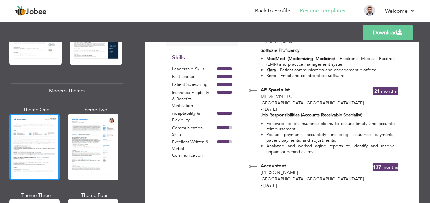
click at [44, 147] on div at bounding box center [34, 147] width 50 height 66
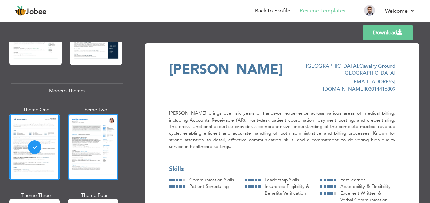
click at [93, 139] on div at bounding box center [93, 147] width 50 height 66
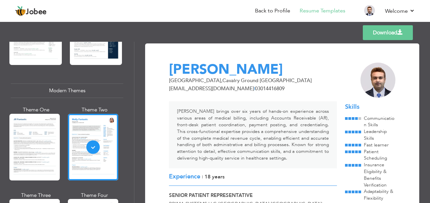
scroll to position [179, 0]
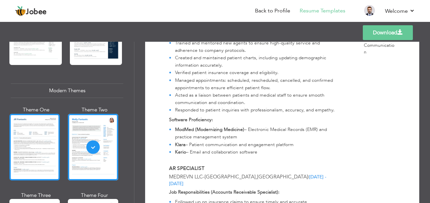
click at [31, 150] on div at bounding box center [34, 147] width 50 height 66
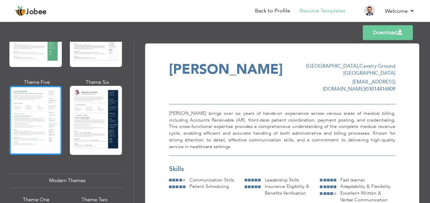
click at [38, 124] on div at bounding box center [35, 120] width 52 height 69
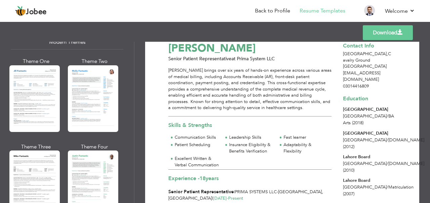
scroll to position [320, 0]
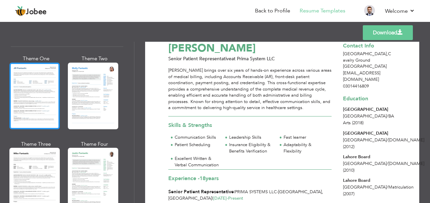
click at [35, 90] on div at bounding box center [34, 95] width 50 height 66
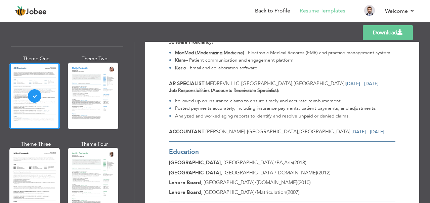
scroll to position [307, 0]
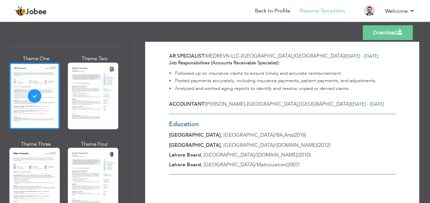
click at [390, 33] on link "Download" at bounding box center [388, 32] width 50 height 15
click at [355, 127] on div "Education Punjab University , Lahore / BA , Arts ( 2018 ) Punjab University , L…" at bounding box center [282, 144] width 226 height 60
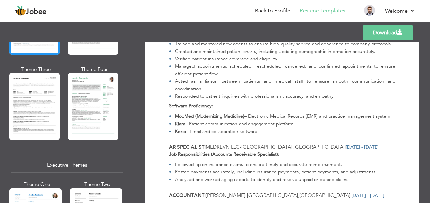
scroll to position [400, 0]
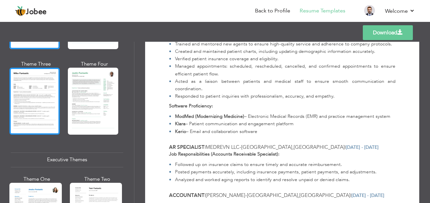
click at [31, 104] on div at bounding box center [34, 101] width 50 height 66
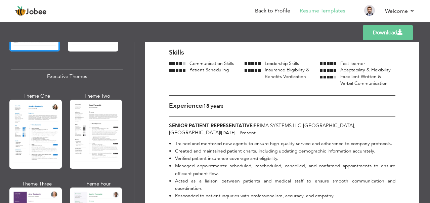
scroll to position [494, 0]
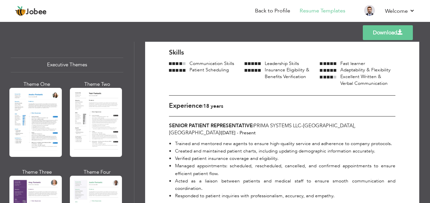
drag, startPoint x: 134, startPoint y: 106, endPoint x: 132, endPoint y: 121, distance: 14.9
click at [132, 121] on div "Professional Themes Theme One Theme Two Theme Three Theme Four Theme Five" at bounding box center [67, 122] width 134 height 161
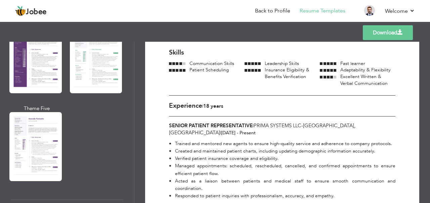
scroll to position [654, 0]
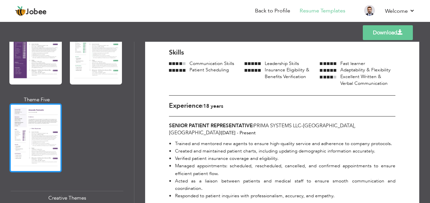
click at [30, 122] on div at bounding box center [35, 137] width 52 height 69
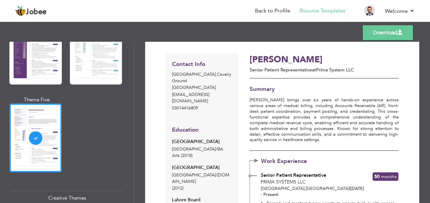
scroll to position [0, 0]
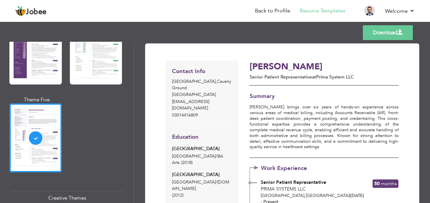
click at [377, 32] on link "Download" at bounding box center [388, 32] width 50 height 15
click at [382, 32] on link "Download" at bounding box center [388, 32] width 50 height 15
click at [205, 40] on div "Templates Download" at bounding box center [215, 32] width 430 height 21
click at [271, 8] on link "Back to Profile" at bounding box center [272, 11] width 35 height 8
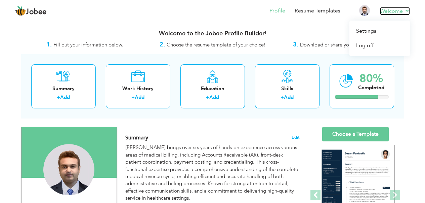
click at [402, 10] on link "Welcome" at bounding box center [395, 11] width 30 height 8
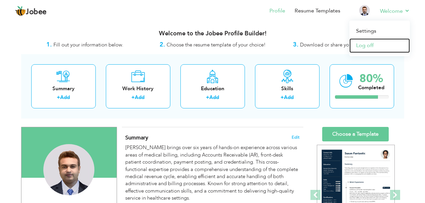
click at [358, 45] on link "Log off" at bounding box center [379, 45] width 60 height 14
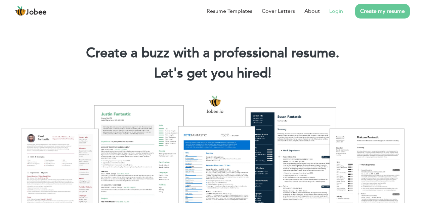
click at [337, 11] on link "Login" at bounding box center [336, 11] width 14 height 8
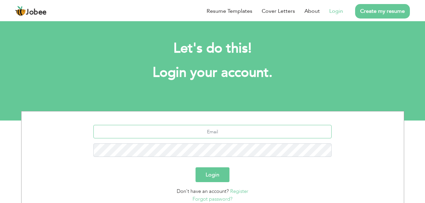
click at [194, 127] on input "text" at bounding box center [212, 131] width 238 height 13
type input "[EMAIL_ADDRESS][DOMAIN_NAME]"
click at [212, 170] on button "Login" at bounding box center [212, 174] width 34 height 15
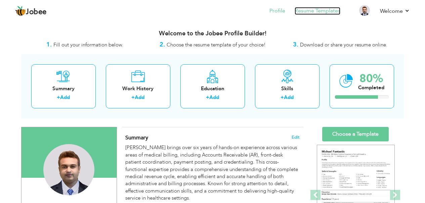
click at [320, 11] on link "Resume Templates" at bounding box center [318, 11] width 46 height 8
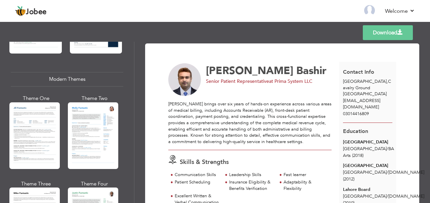
scroll to position [285, 0]
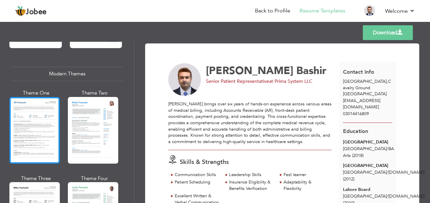
click at [21, 122] on div at bounding box center [34, 130] width 50 height 66
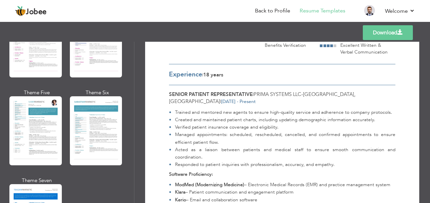
scroll to position [957, 0]
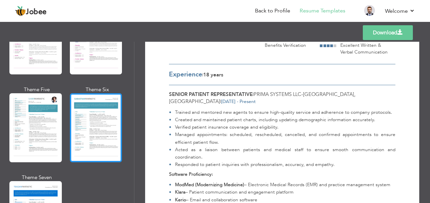
click at [99, 123] on div at bounding box center [96, 127] width 52 height 69
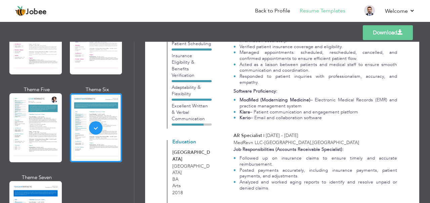
scroll to position [199, 0]
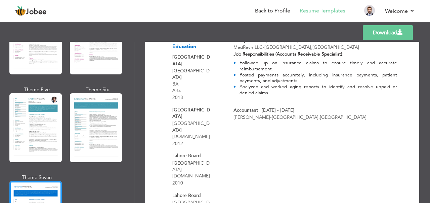
scroll to position [266, 0]
drag, startPoint x: 135, startPoint y: 161, endPoint x: 135, endPoint y: 175, distance: 14.4
click at [135, 175] on div "Download [PERSON_NAME] [GEOGRAPHIC_DATA] , Cavalry Ground [GEOGRAPHIC_DATA] [EM…" at bounding box center [282, 122] width 296 height 161
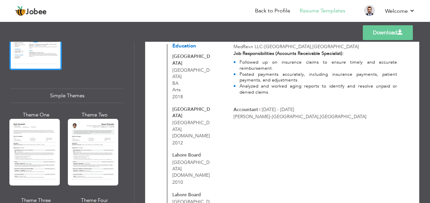
scroll to position [1174, 0]
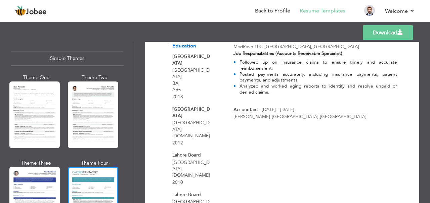
click at [103, 187] on div at bounding box center [93, 199] width 50 height 66
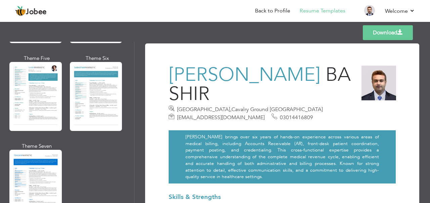
scroll to position [980, 0]
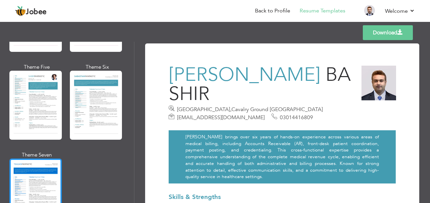
click at [40, 170] on div at bounding box center [35, 192] width 52 height 69
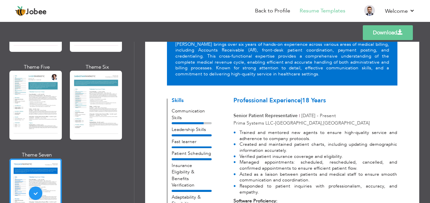
scroll to position [23, 0]
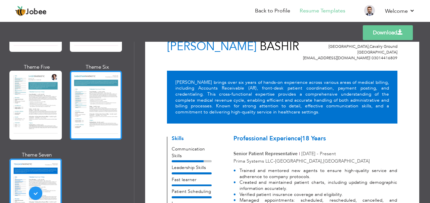
click at [88, 86] on div at bounding box center [96, 105] width 52 height 69
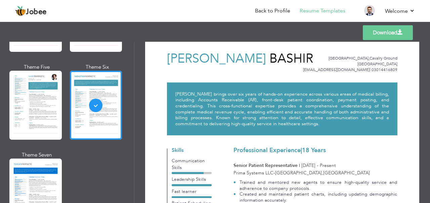
scroll to position [5, 0]
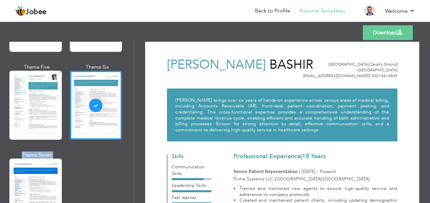
drag, startPoint x: 134, startPoint y: 161, endPoint x: 131, endPoint y: 157, distance: 4.8
click at [135, 146] on div "Professional Themes Theme One Theme Two Theme Three Theme Four" at bounding box center [215, 122] width 430 height 161
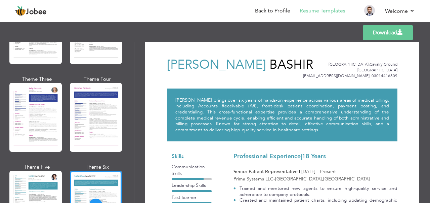
scroll to position [874, 0]
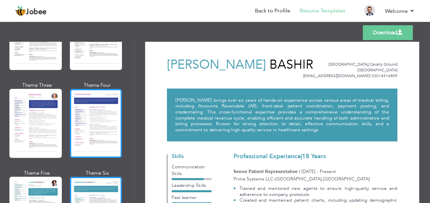
click at [101, 122] on div at bounding box center [96, 123] width 52 height 69
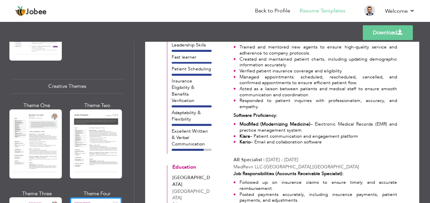
scroll to position [763, 0]
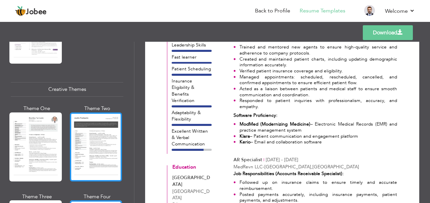
click at [94, 140] on div at bounding box center [96, 146] width 52 height 69
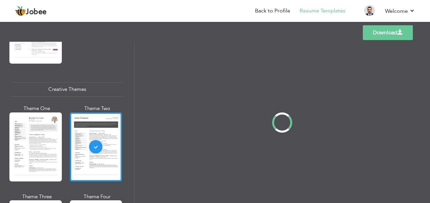
scroll to position [0, 0]
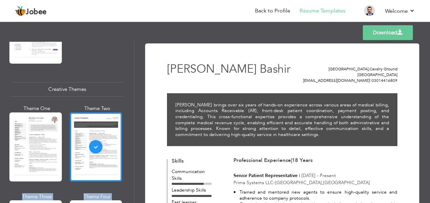
drag, startPoint x: 135, startPoint y: 138, endPoint x: 134, endPoint y: 126, distance: 12.1
click at [134, 126] on div "Professional Themes Theme One Theme Two Theme Three Theme Four" at bounding box center [215, 122] width 430 height 161
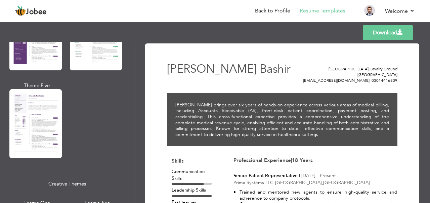
scroll to position [663, 0]
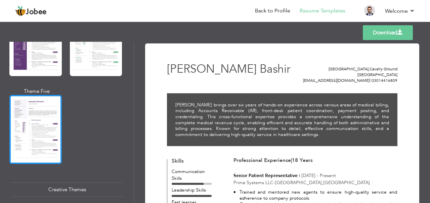
click at [27, 122] on div at bounding box center [35, 129] width 52 height 69
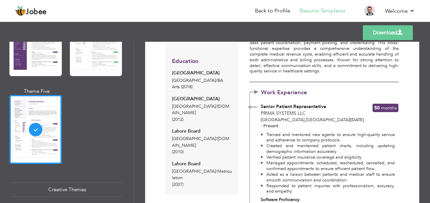
scroll to position [580, 0]
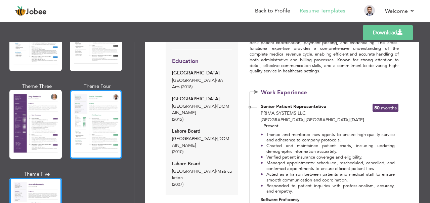
click at [103, 129] on div at bounding box center [96, 124] width 52 height 69
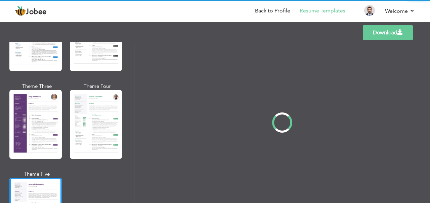
scroll to position [0, 0]
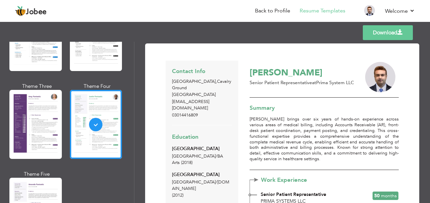
drag, startPoint x: 131, startPoint y: 119, endPoint x: 130, endPoint y: 112, distance: 6.5
click at [129, 113] on div "Professional Themes Theme One Theme Two Theme Three Theme Six" at bounding box center [67, 122] width 134 height 161
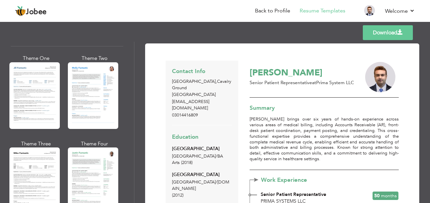
scroll to position [308, 0]
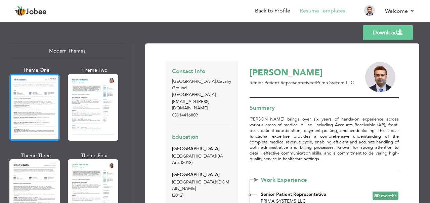
click at [46, 101] on div at bounding box center [34, 107] width 50 height 66
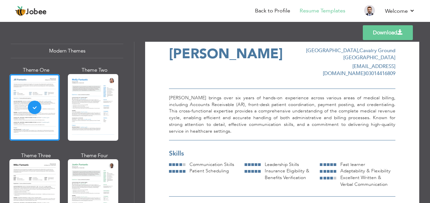
scroll to position [0, 0]
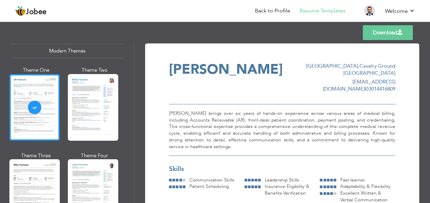
click at [384, 31] on link "Download" at bounding box center [388, 32] width 50 height 15
click at [217, 39] on div "Templates Download" at bounding box center [215, 32] width 430 height 21
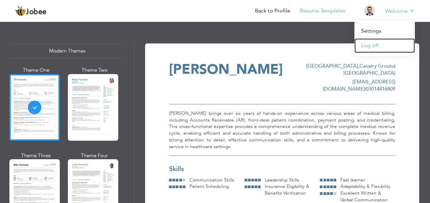
click at [368, 49] on link "Log off" at bounding box center [384, 45] width 60 height 14
